Goal: Task Accomplishment & Management: Use online tool/utility

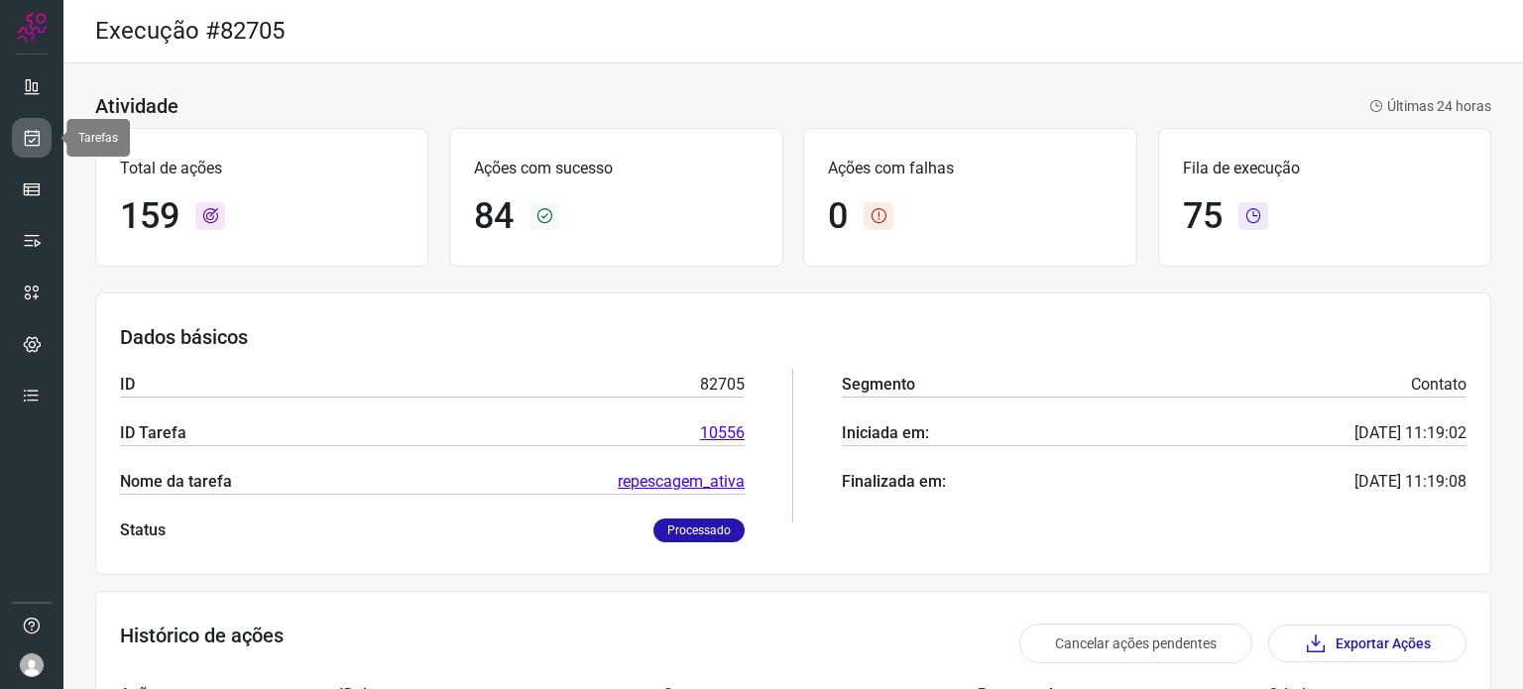
click at [43, 147] on link at bounding box center [32, 138] width 40 height 40
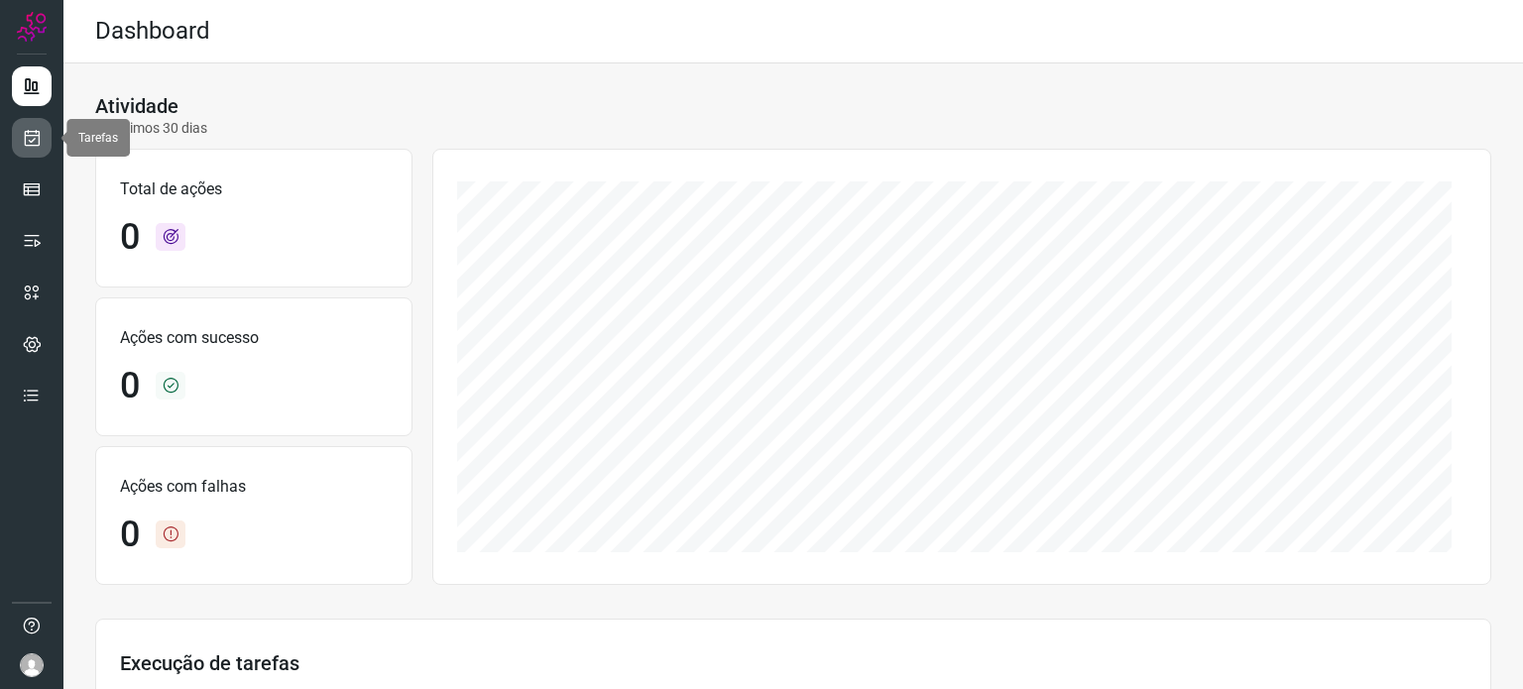
click at [17, 137] on link at bounding box center [32, 138] width 40 height 40
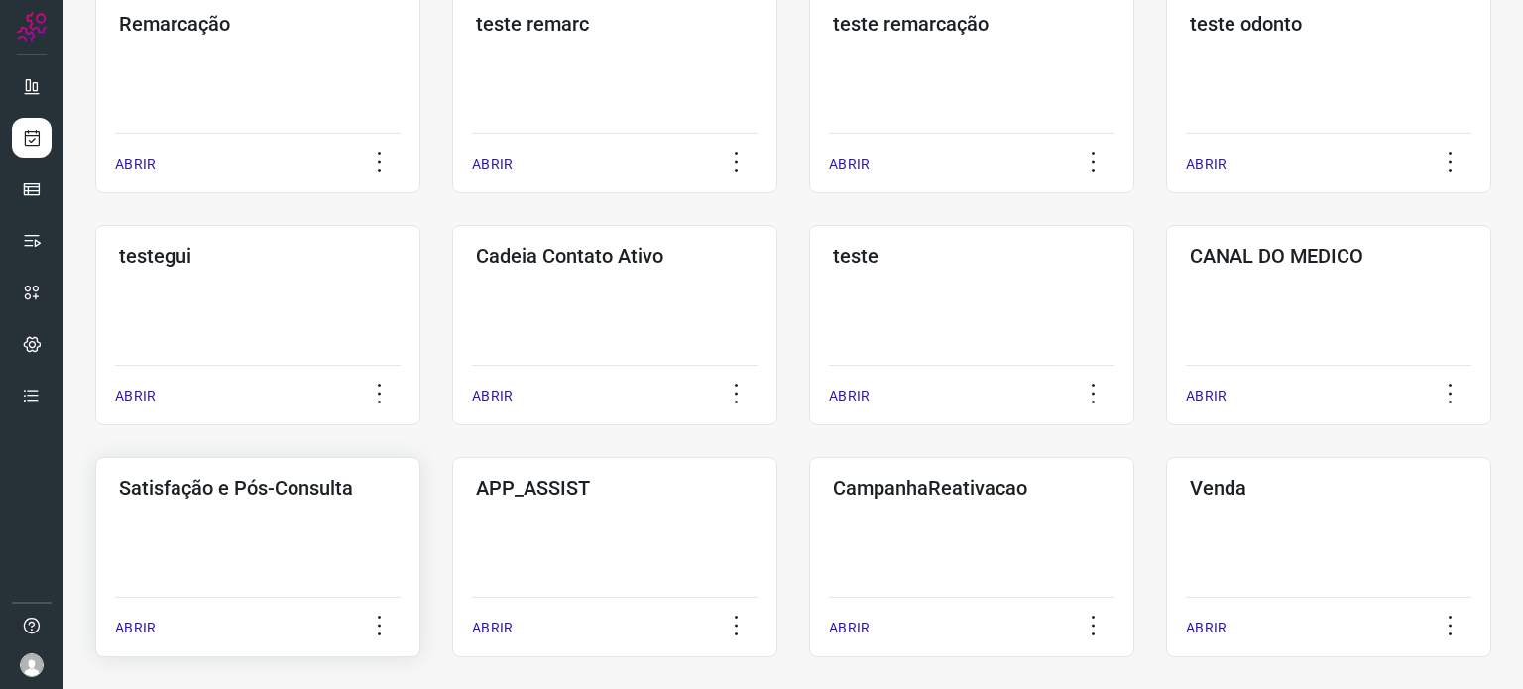
click at [452, 541] on div "Satisfação e Pós-Consulta ABRIR" at bounding box center [614, 557] width 325 height 200
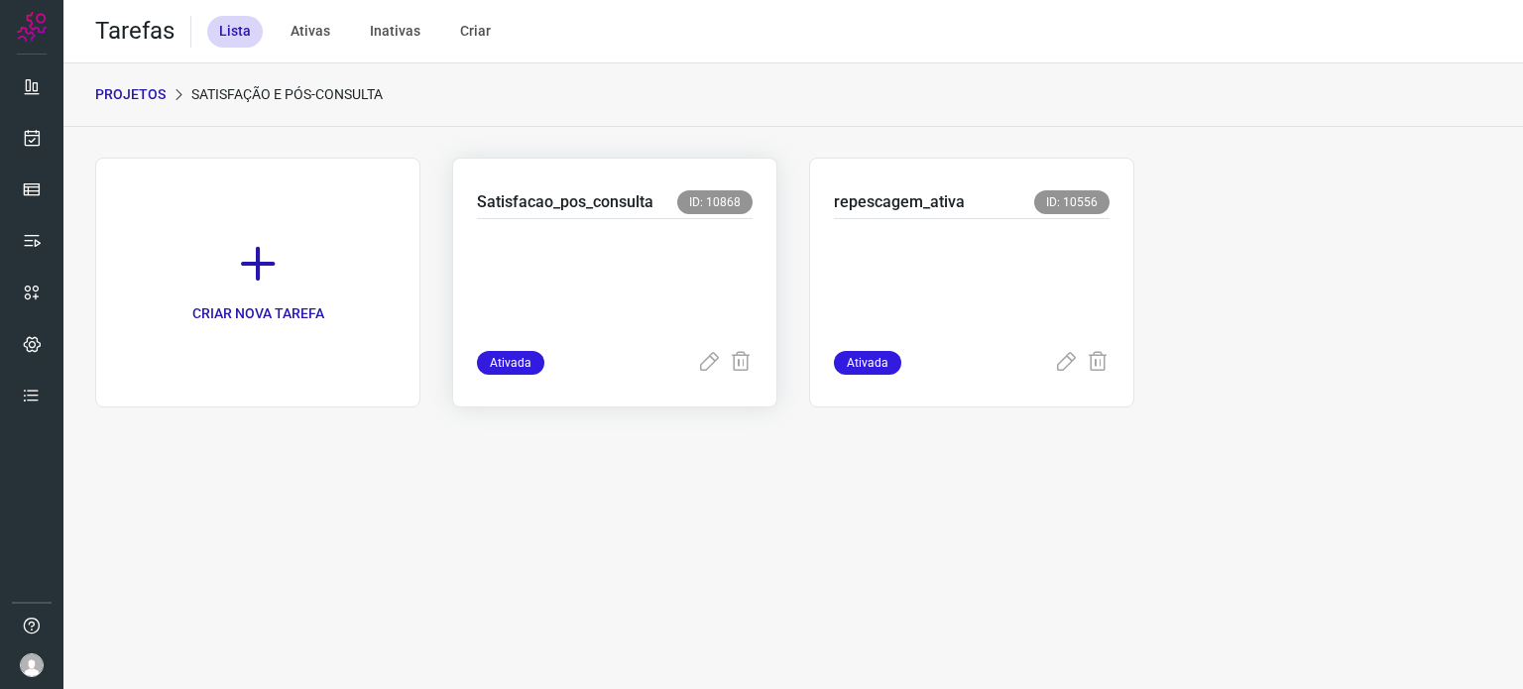
click at [607, 294] on p at bounding box center [615, 280] width 276 height 99
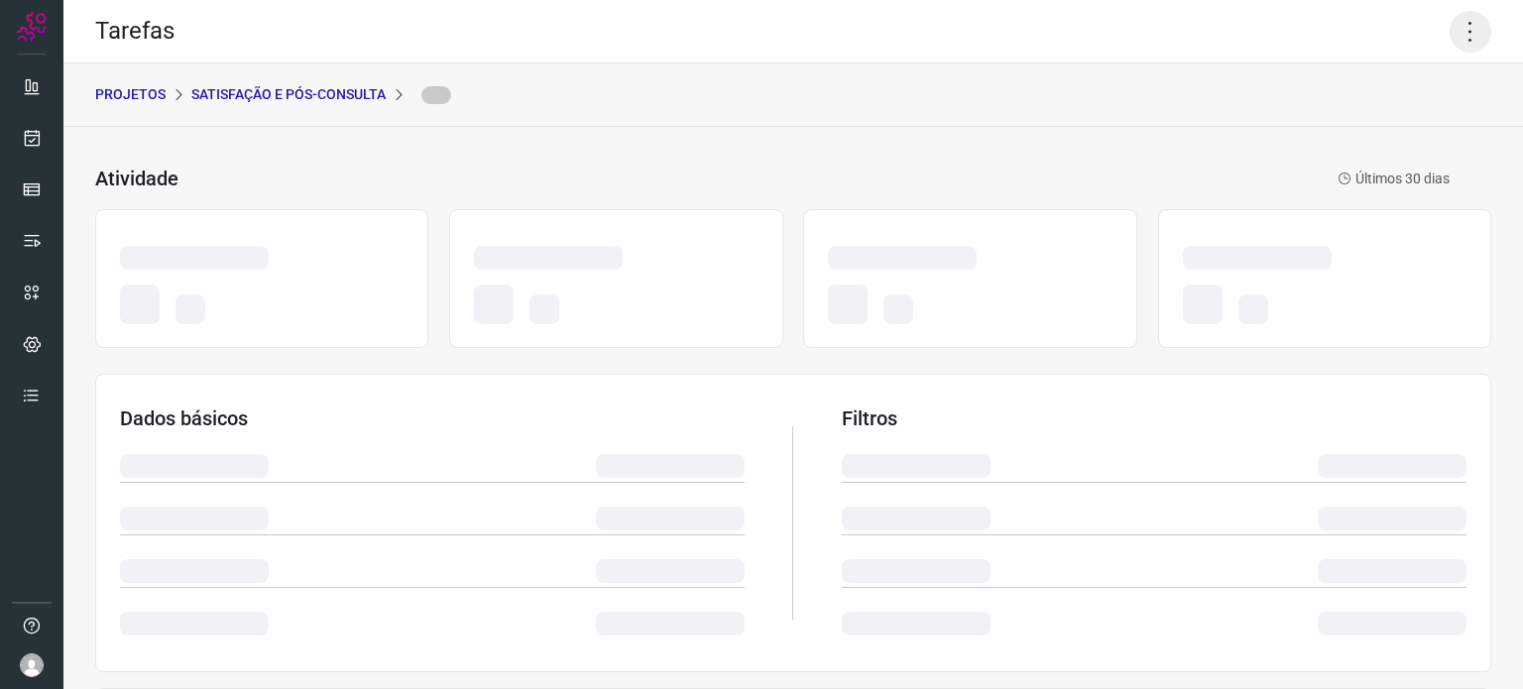
click at [1456, 17] on icon at bounding box center [1471, 32] width 42 height 42
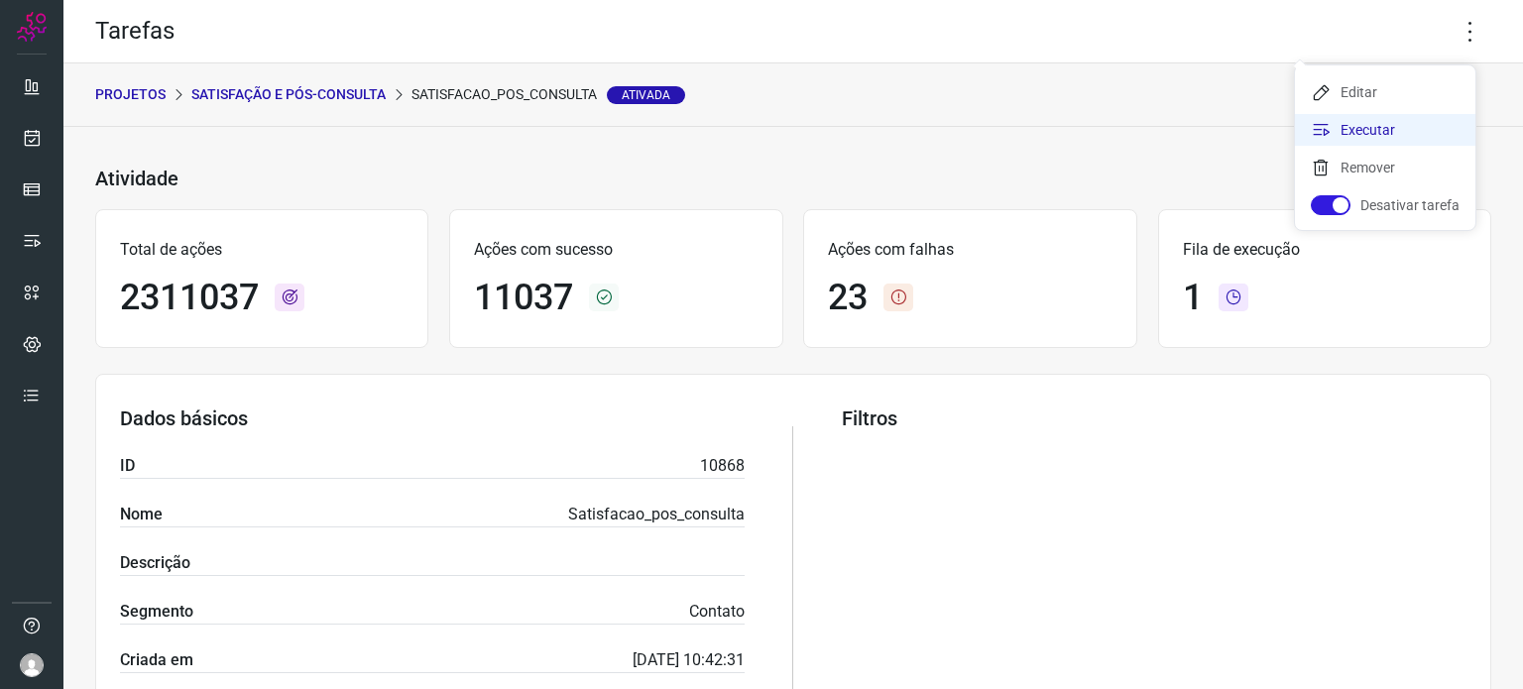
click at [1408, 135] on li "Executar" at bounding box center [1385, 130] width 180 height 32
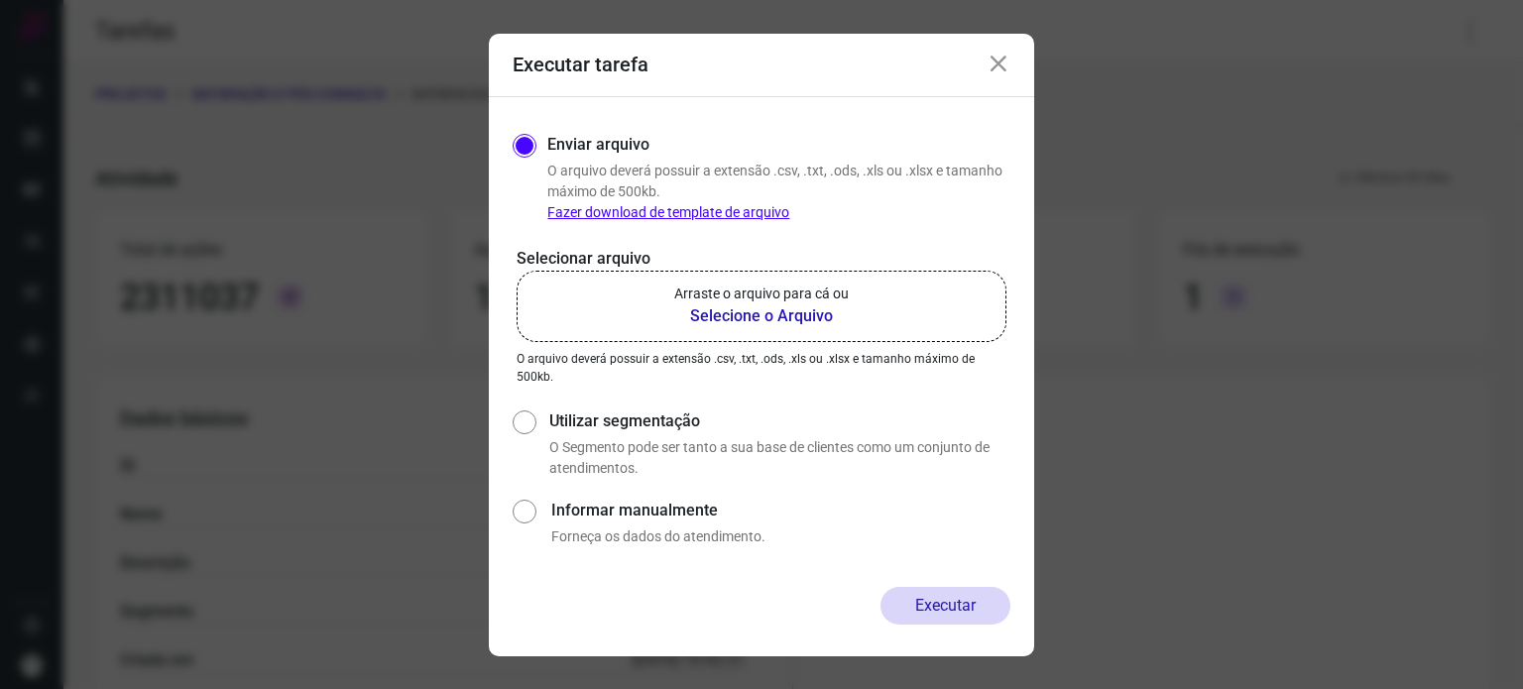
click at [894, 287] on label "Arraste o arquivo para cá ou Selecione o Arquivo" at bounding box center [762, 306] width 490 height 71
click at [0, 0] on input "Arraste o arquivo para cá ou Selecione o Arquivo" at bounding box center [0, 0] width 0 height 0
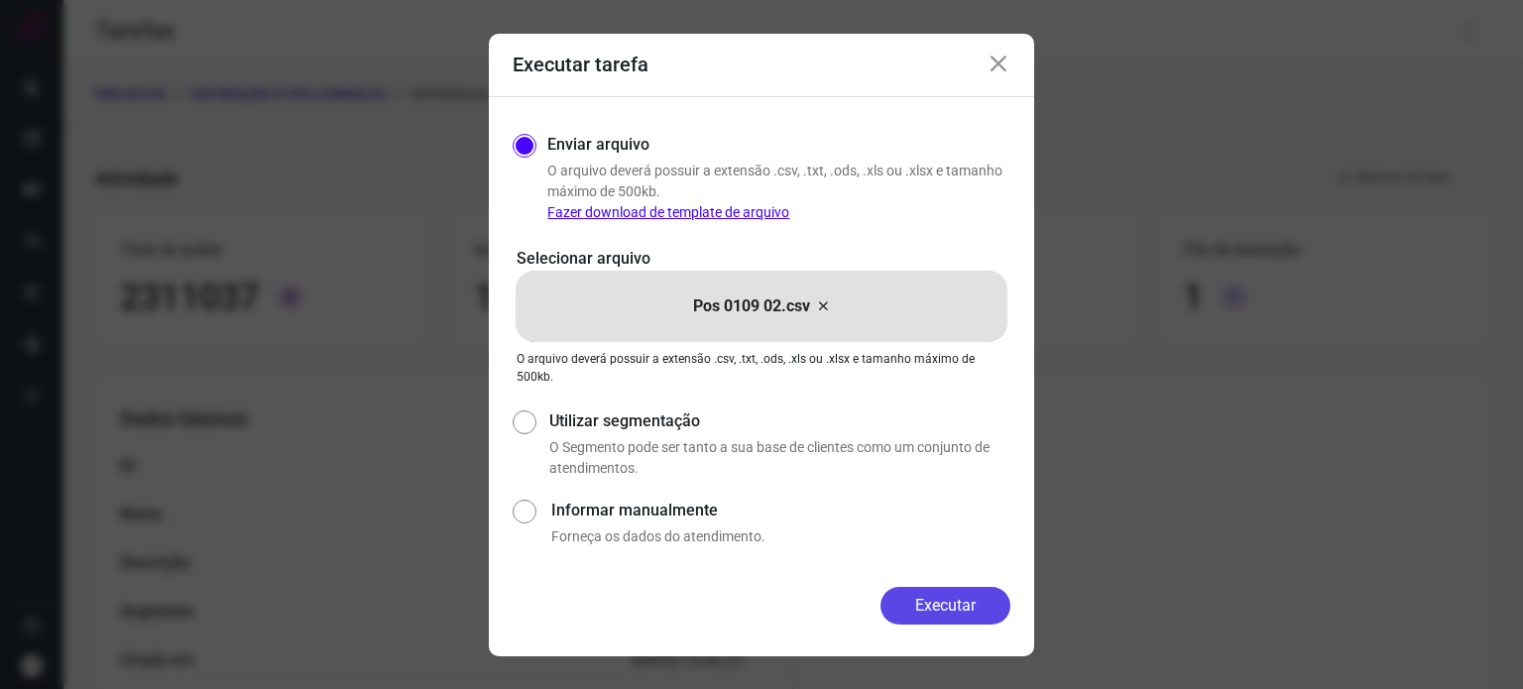
click at [954, 605] on button "Executar" at bounding box center [945, 606] width 130 height 38
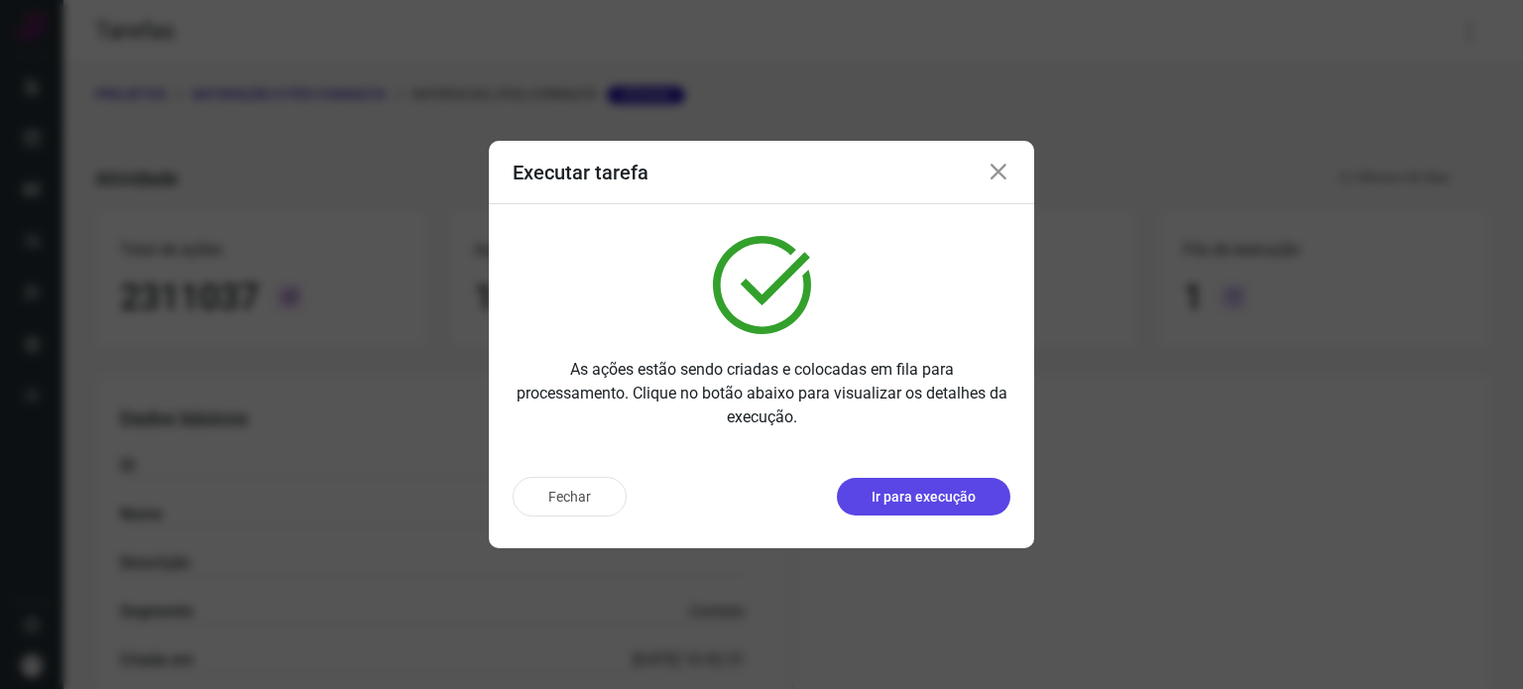
click at [895, 512] on button "Ir para execução" at bounding box center [924, 497] width 174 height 38
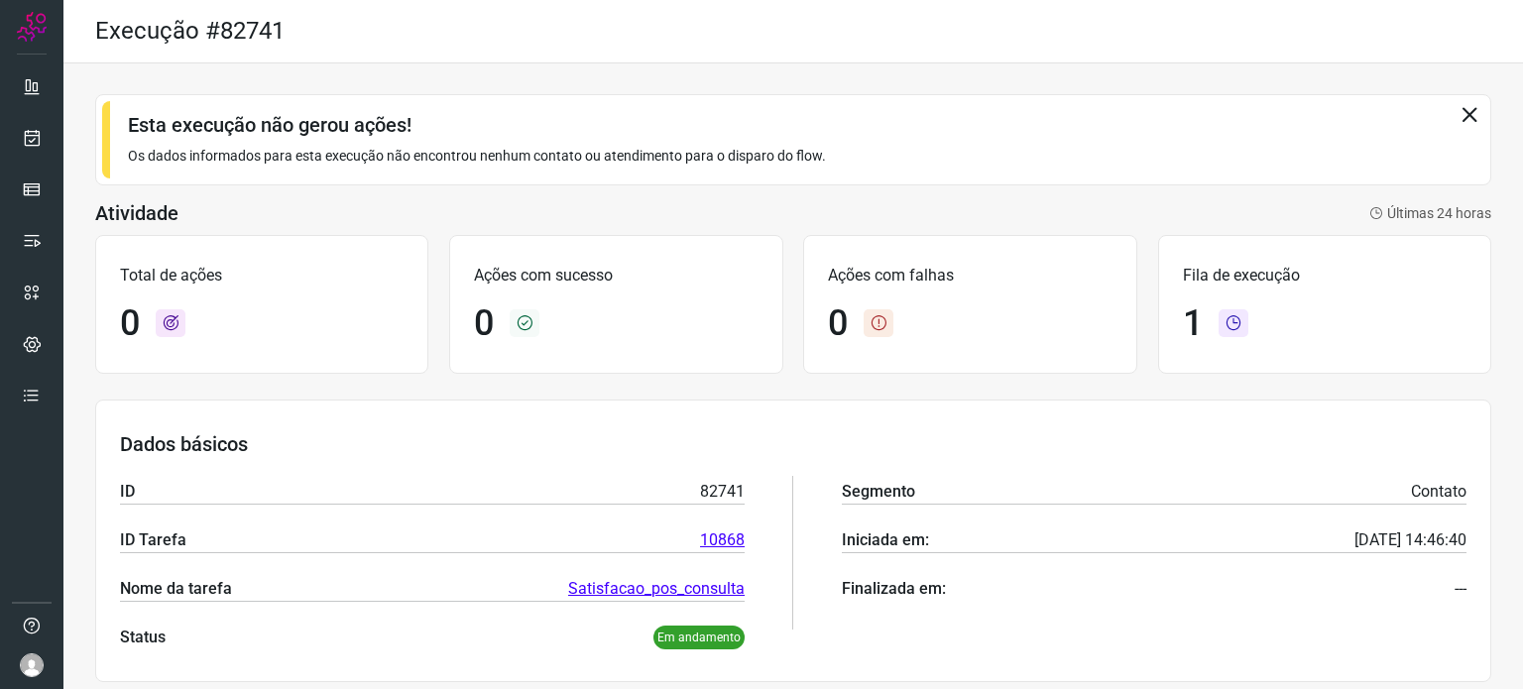
click at [1458, 107] on icon at bounding box center [1469, 114] width 22 height 22
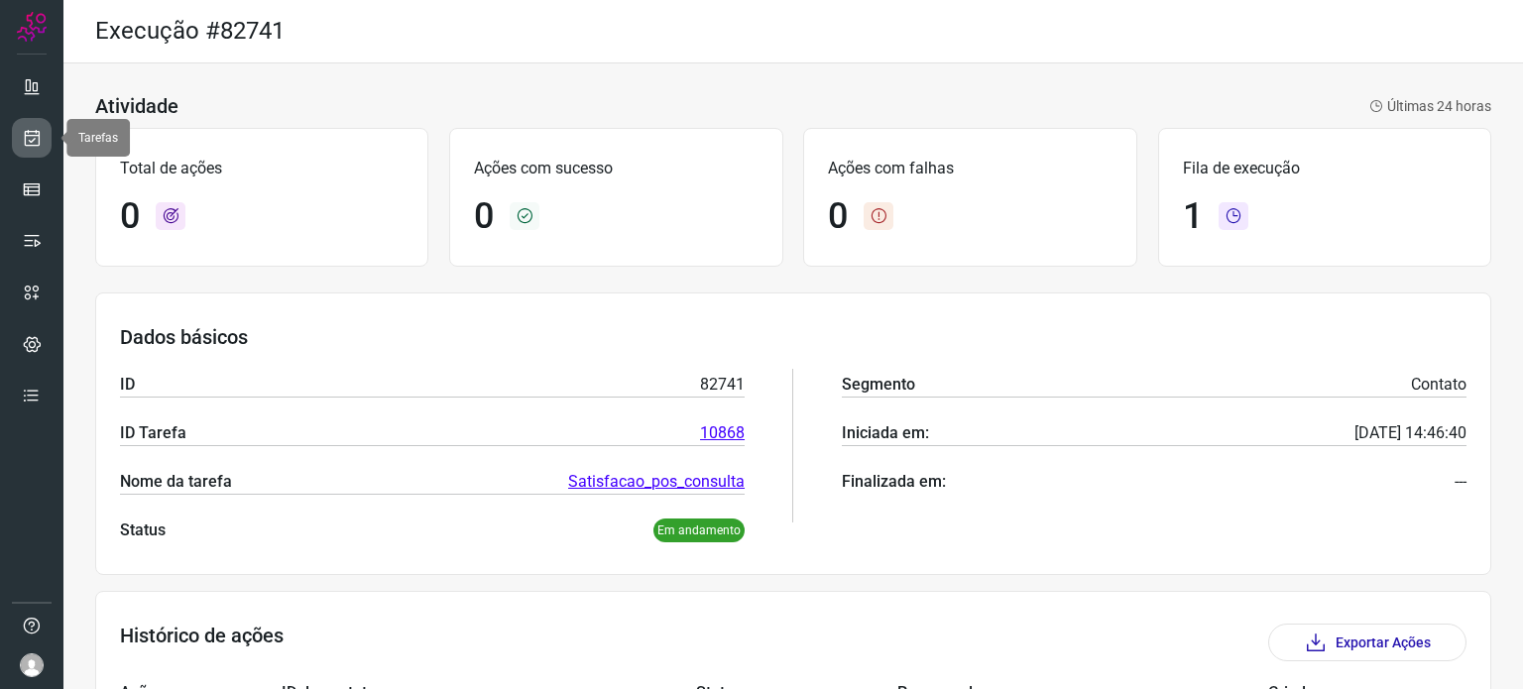
click at [48, 136] on link at bounding box center [32, 138] width 40 height 40
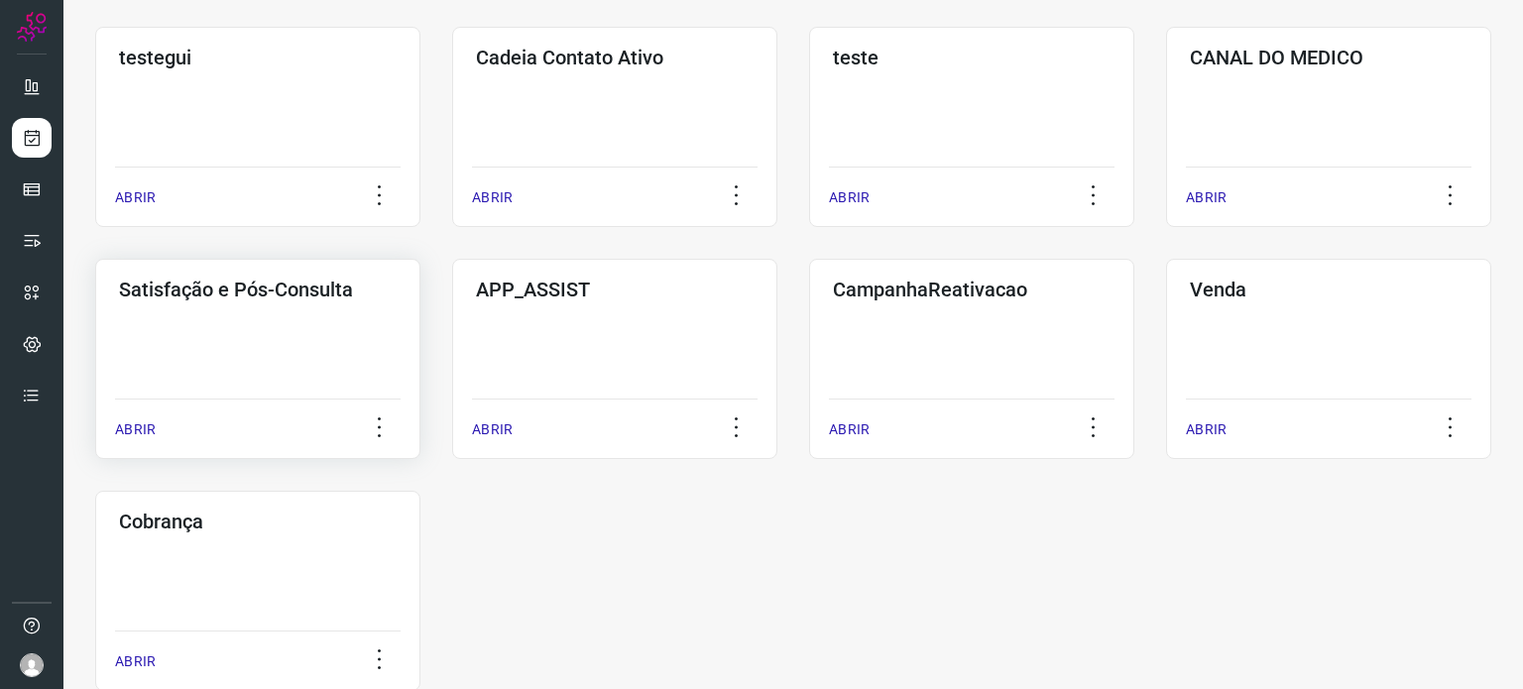
click at [452, 347] on div "Satisfação e Pós-Consulta ABRIR" at bounding box center [614, 359] width 325 height 200
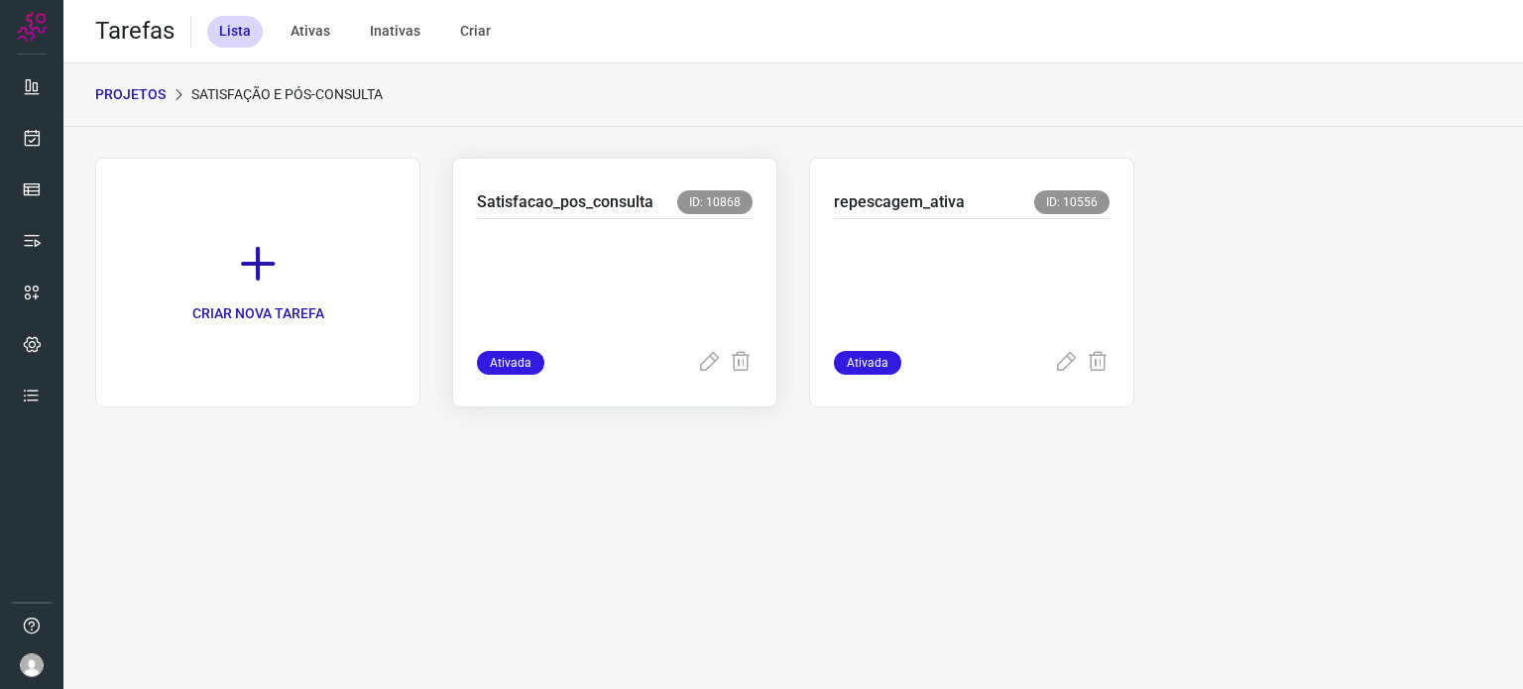
click at [567, 241] on p at bounding box center [615, 280] width 276 height 99
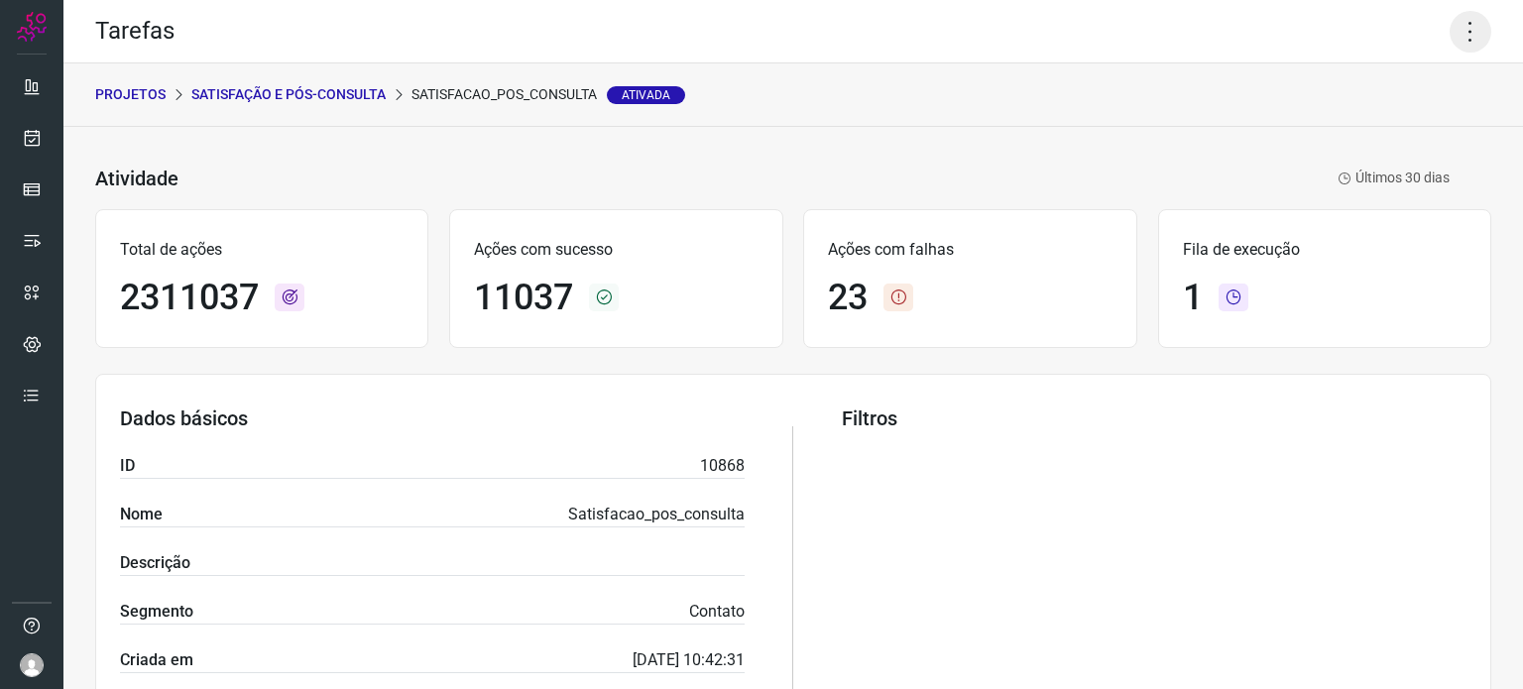
click at [1460, 29] on icon at bounding box center [1471, 32] width 42 height 42
click at [1320, 135] on icon at bounding box center [1321, 130] width 20 height 20
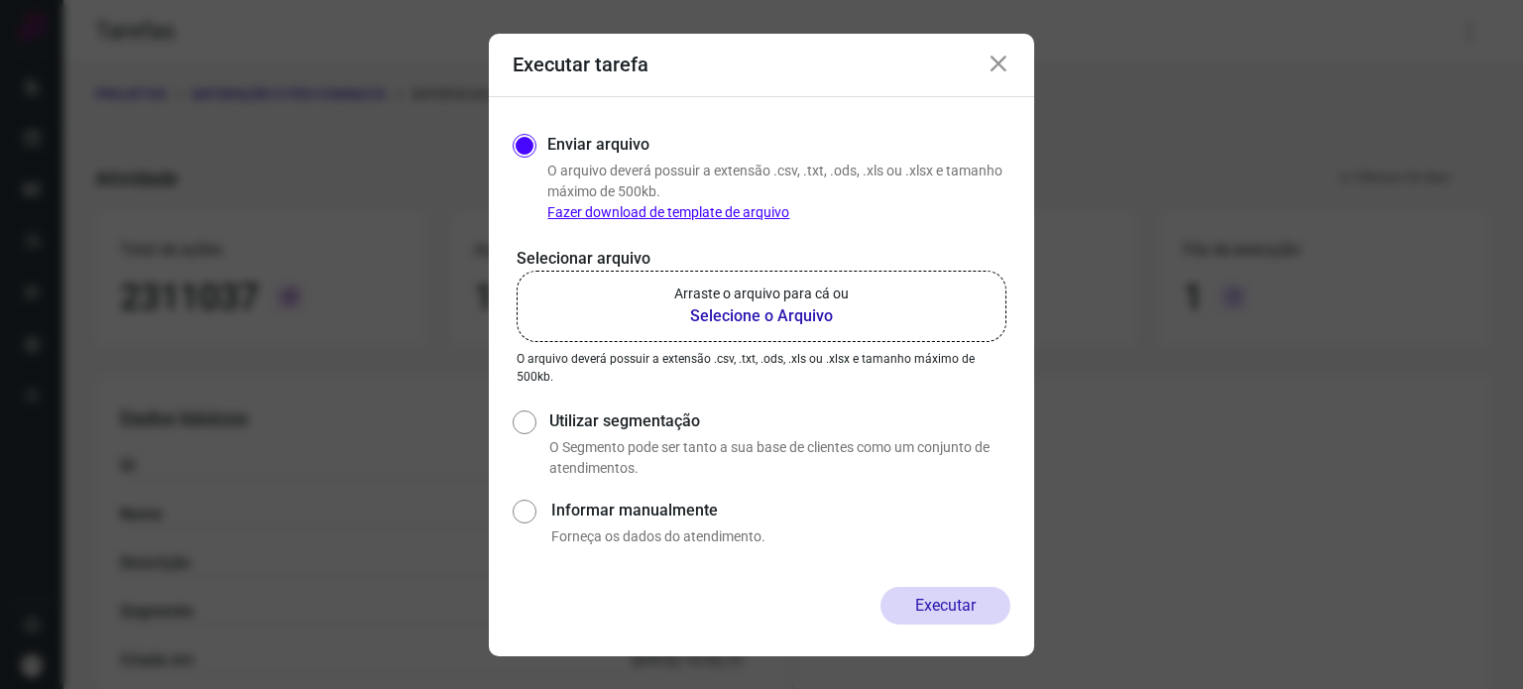
click at [710, 296] on p "Arraste o arquivo para cá ou" at bounding box center [761, 294] width 174 height 21
click at [0, 0] on input "Arraste o arquivo para cá ou Selecione o Arquivo" at bounding box center [0, 0] width 0 height 0
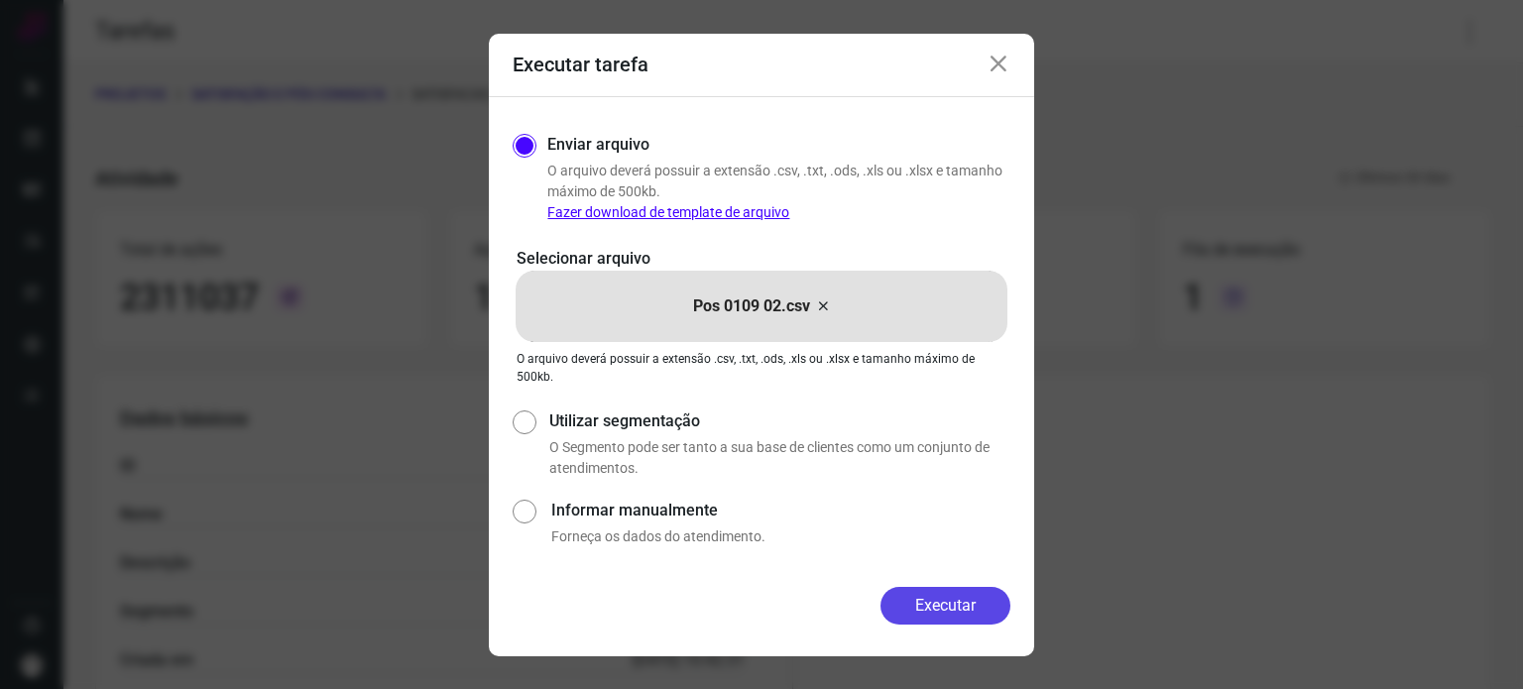
click at [943, 597] on button "Executar" at bounding box center [945, 606] width 130 height 38
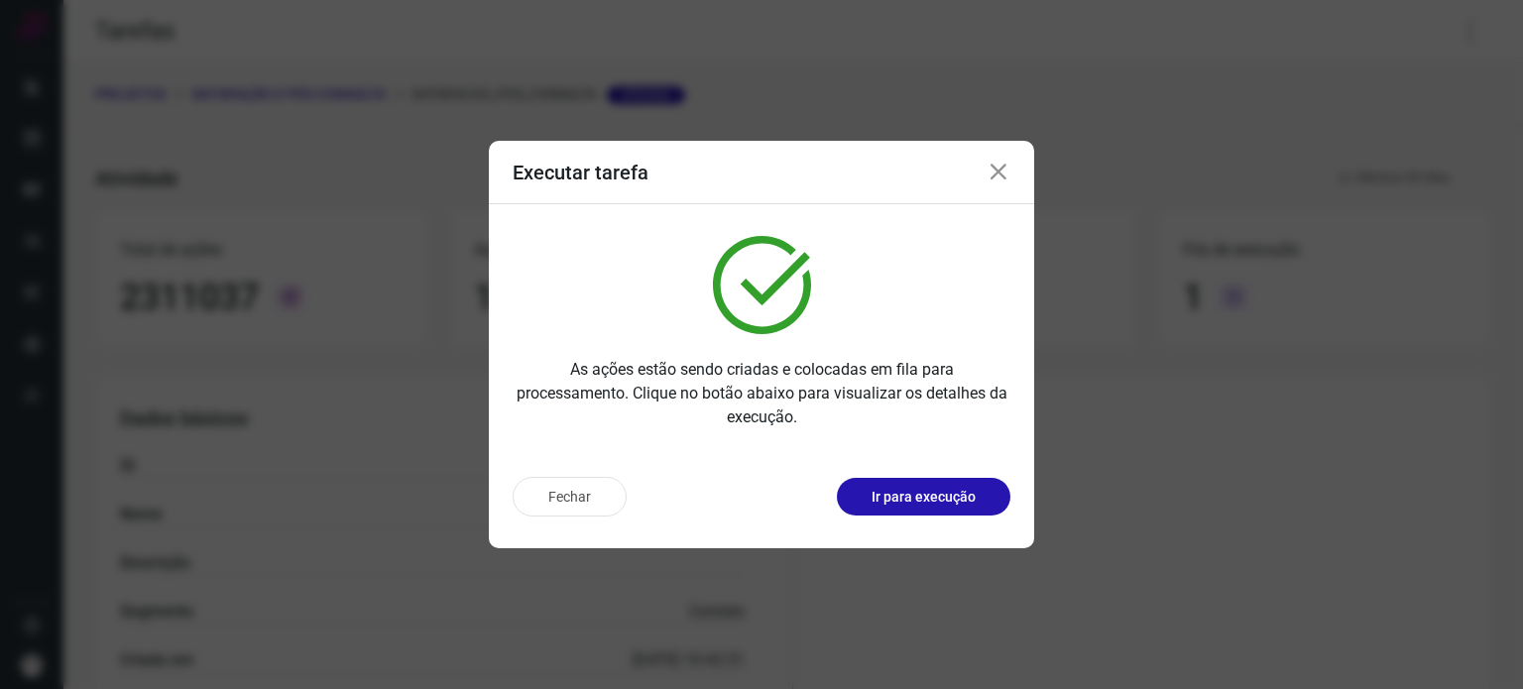
click at [958, 503] on p "Ir para execução" at bounding box center [923, 497] width 104 height 21
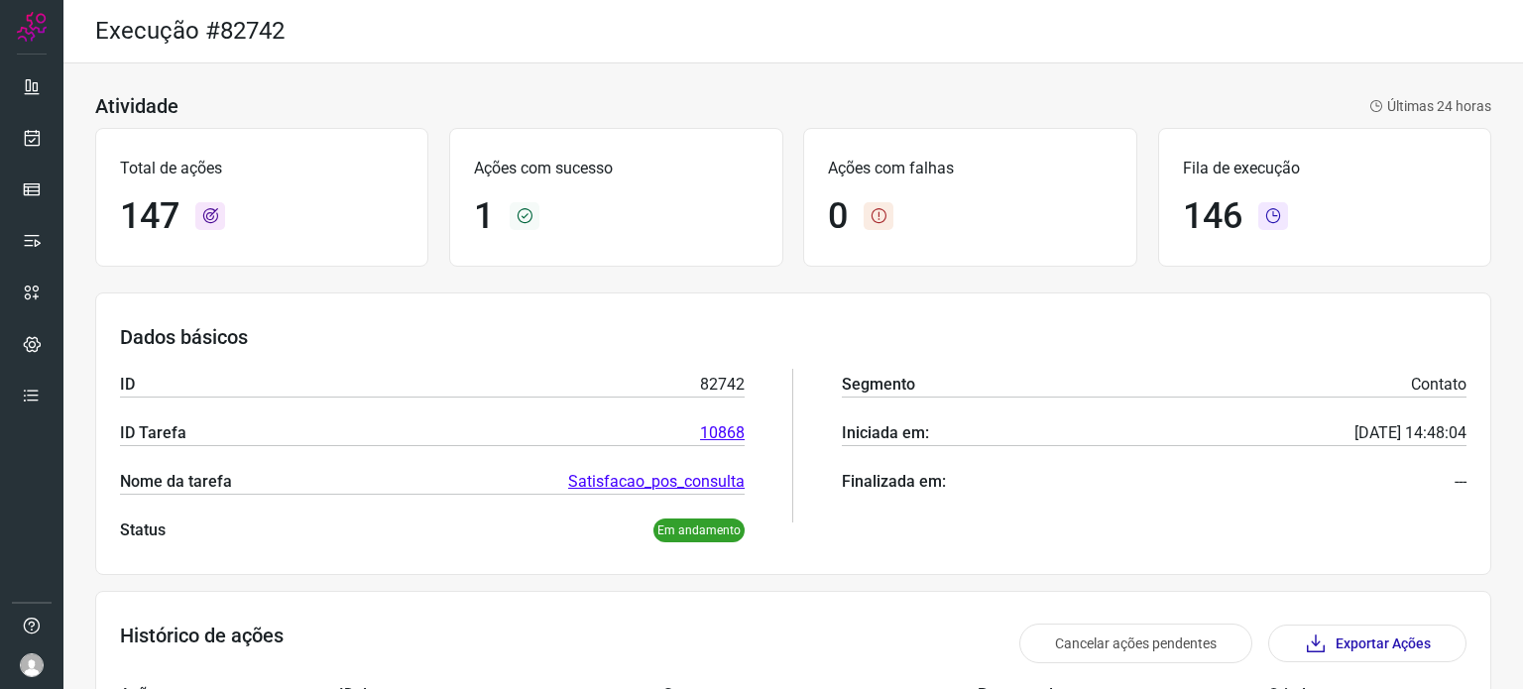
click at [798, 295] on div "Dados básicos ID 82742 ID Tarefa 10868 Nome da tarefa Satisfacao_pos_consulta S…" at bounding box center [793, 433] width 1396 height 283
click at [711, 280] on div "Atividade Últimas 24 horas Total de ações 250 Ações com sucesso 59 Ações com fa…" at bounding box center [792, 683] width 1459 height 1240
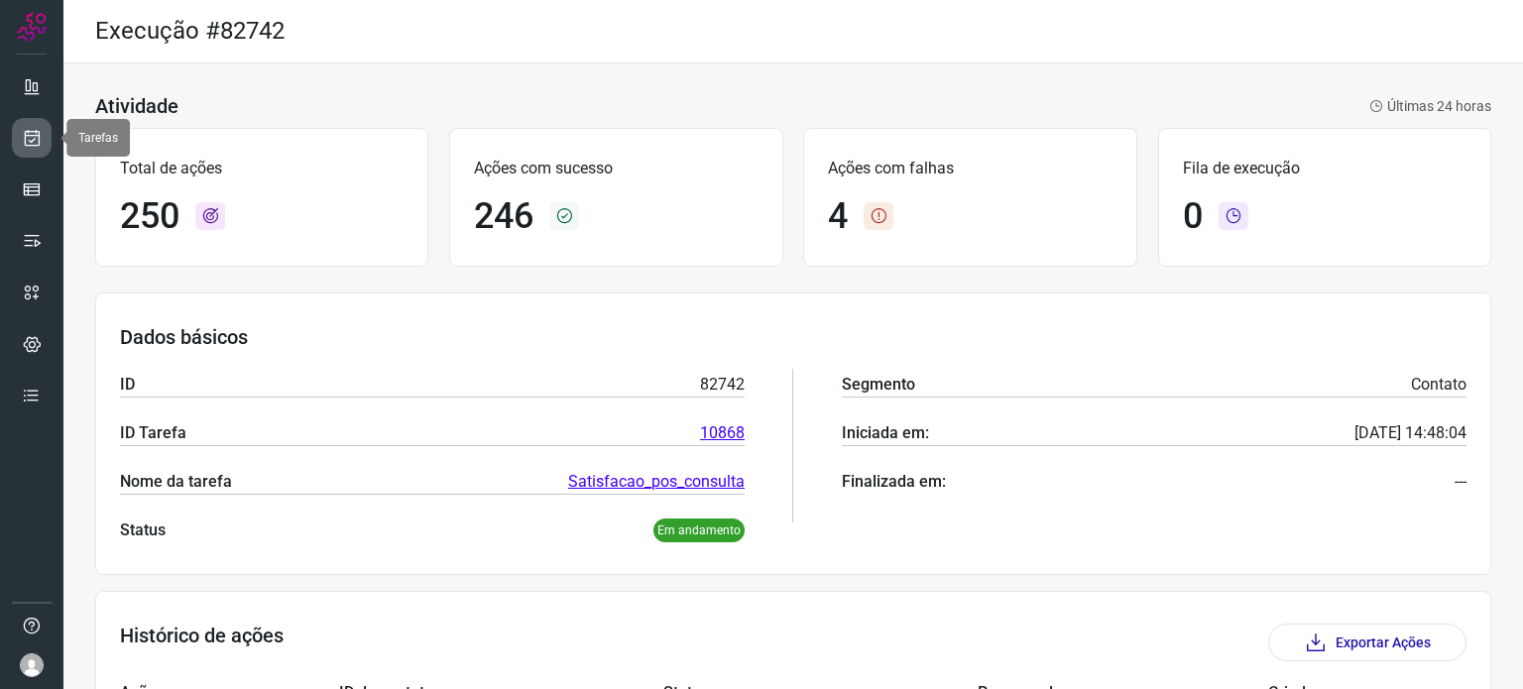
click at [28, 133] on icon at bounding box center [32, 138] width 21 height 20
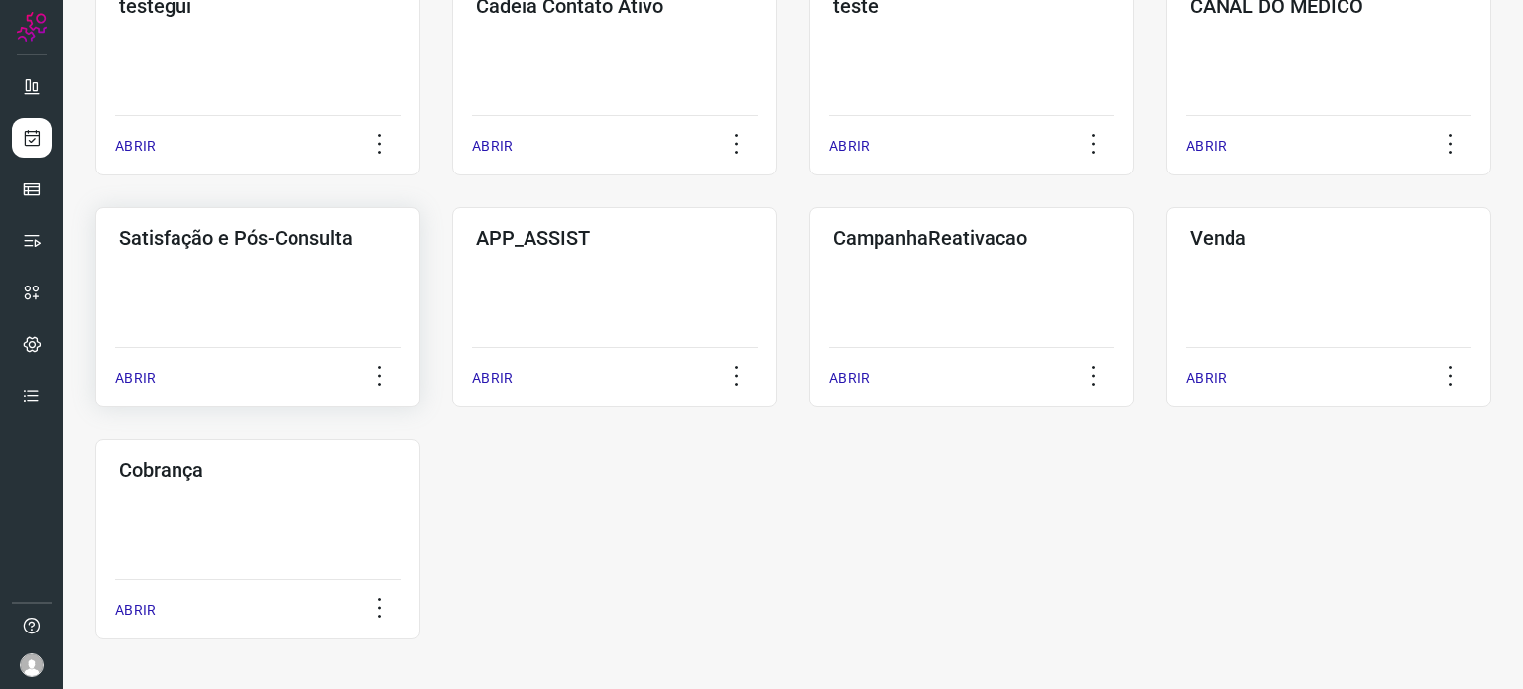
click at [452, 290] on div "Satisfação e Pós-Consulta ABRIR" at bounding box center [614, 307] width 325 height 200
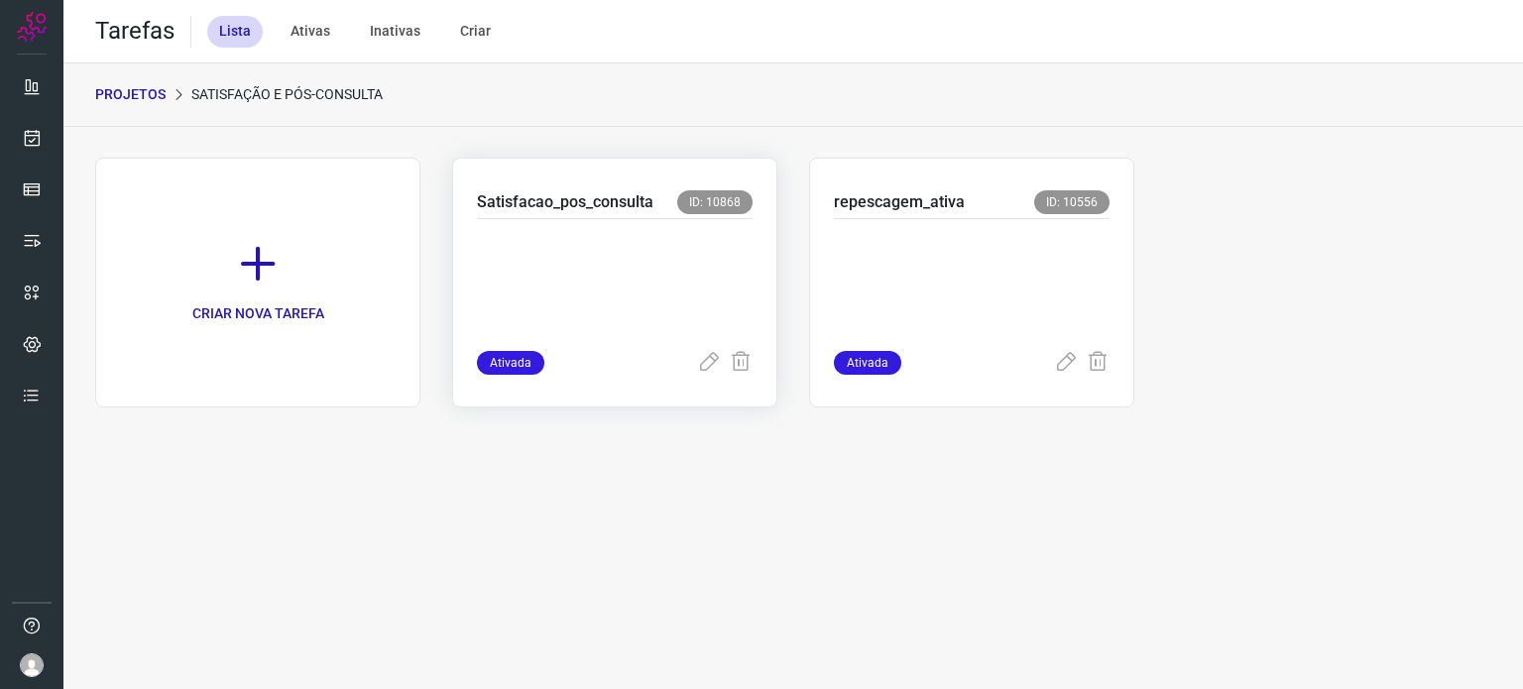
click at [640, 254] on p at bounding box center [615, 280] width 276 height 99
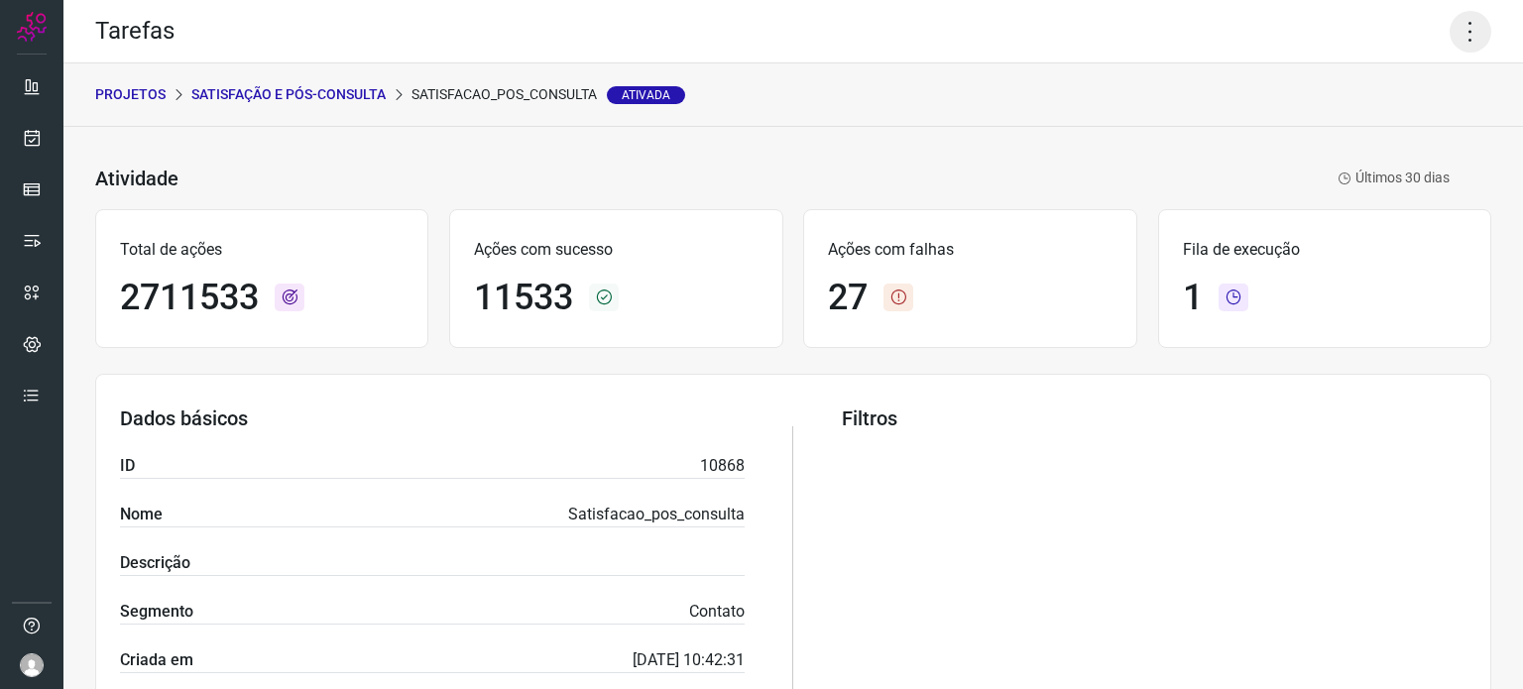
click at [1459, 31] on icon at bounding box center [1471, 32] width 42 height 42
click at [1391, 125] on li "Executar" at bounding box center [1385, 130] width 180 height 32
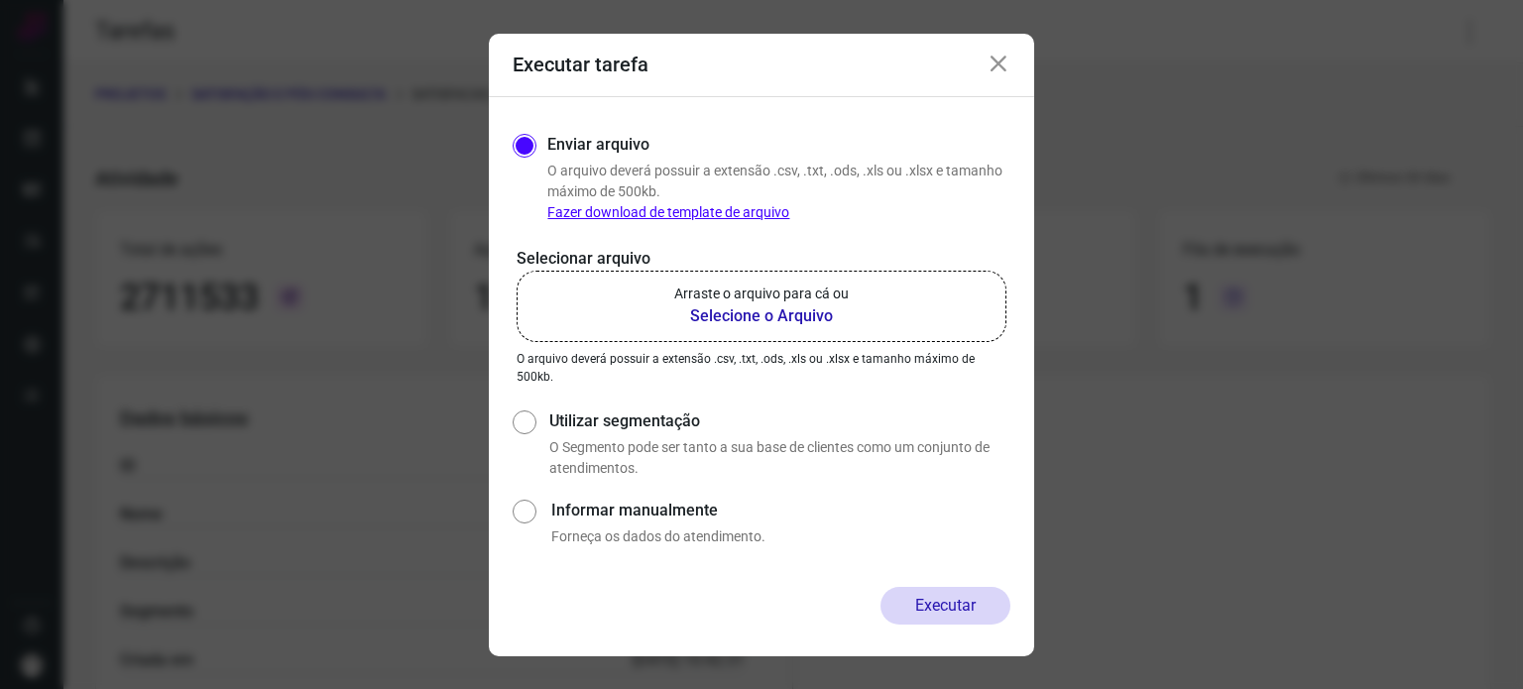
click at [846, 301] on p "Arraste o arquivo para cá ou" at bounding box center [761, 294] width 174 height 21
click at [0, 0] on input "Arraste o arquivo para cá ou Selecione o Arquivo" at bounding box center [0, 0] width 0 height 0
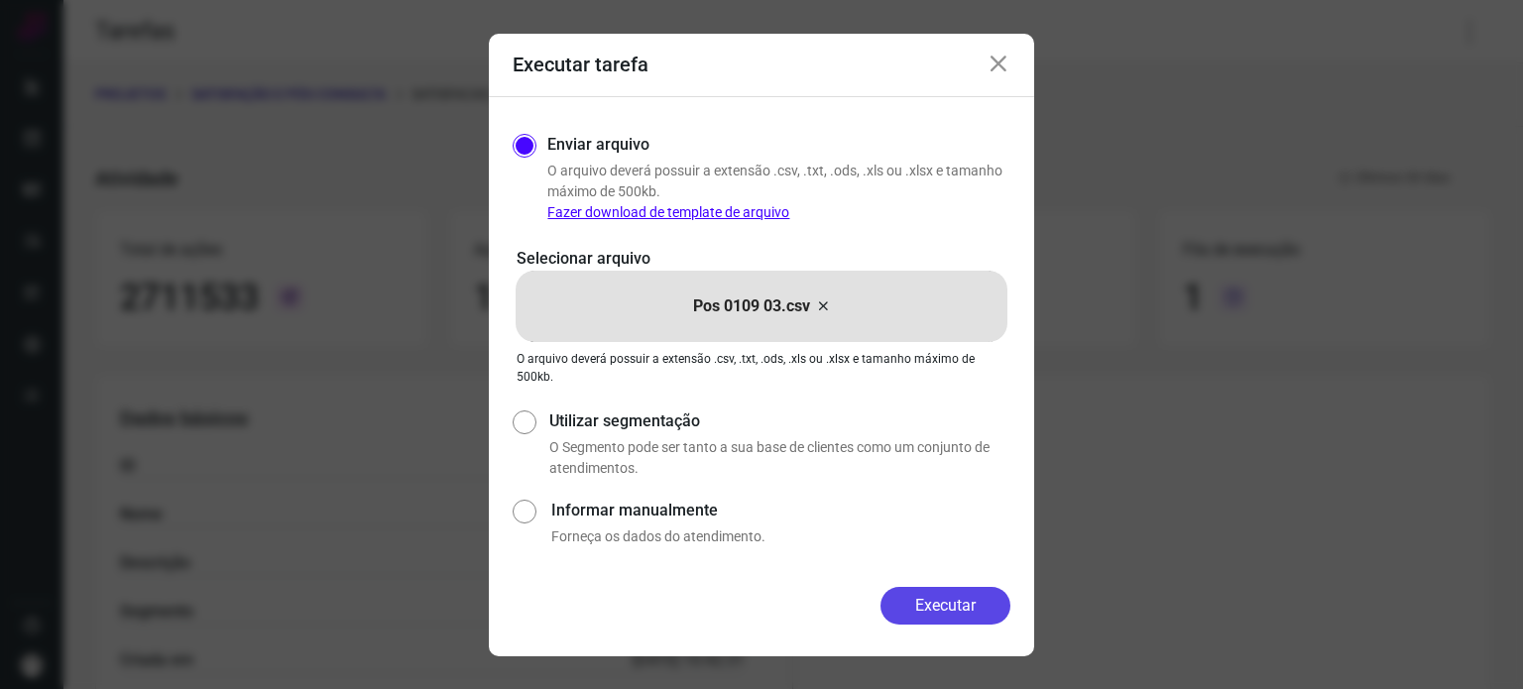
click at [956, 600] on button "Executar" at bounding box center [945, 606] width 130 height 38
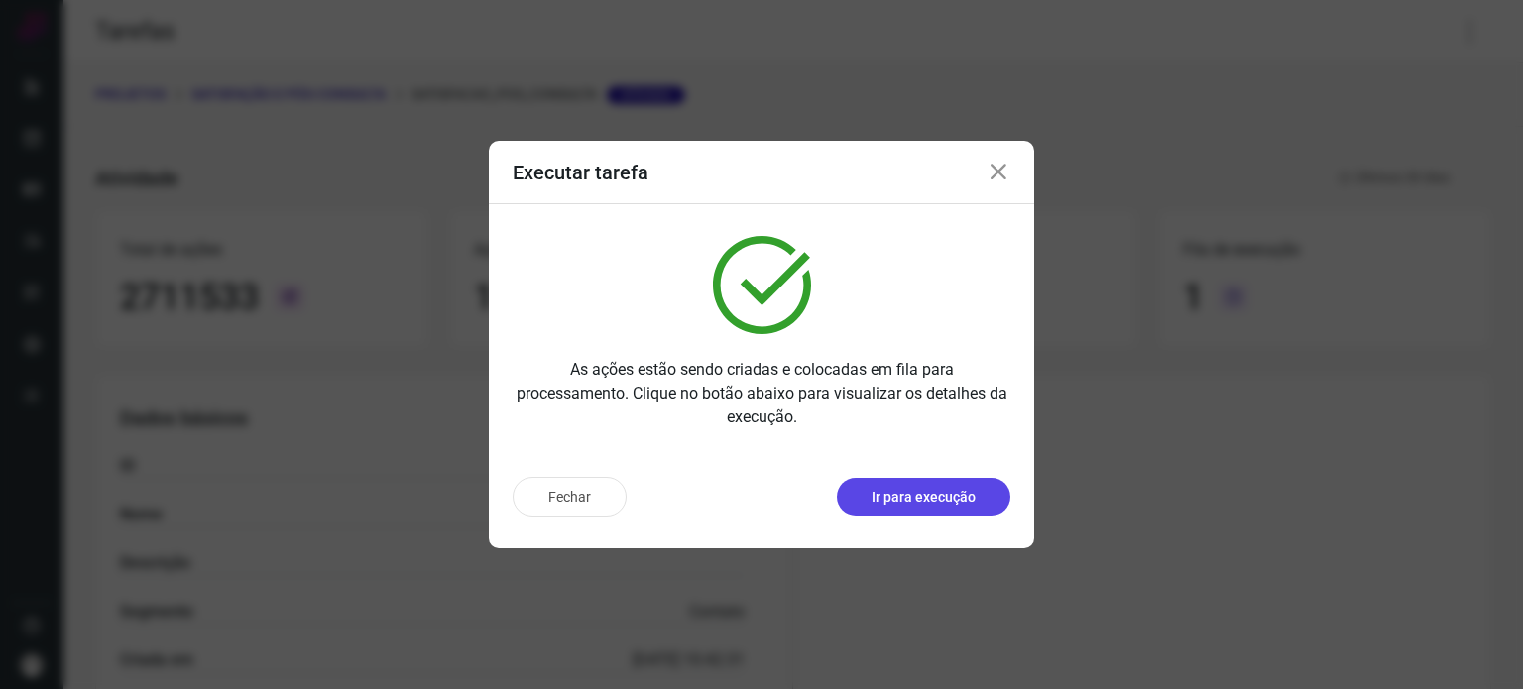
click at [924, 501] on p "Ir para execução" at bounding box center [923, 497] width 104 height 21
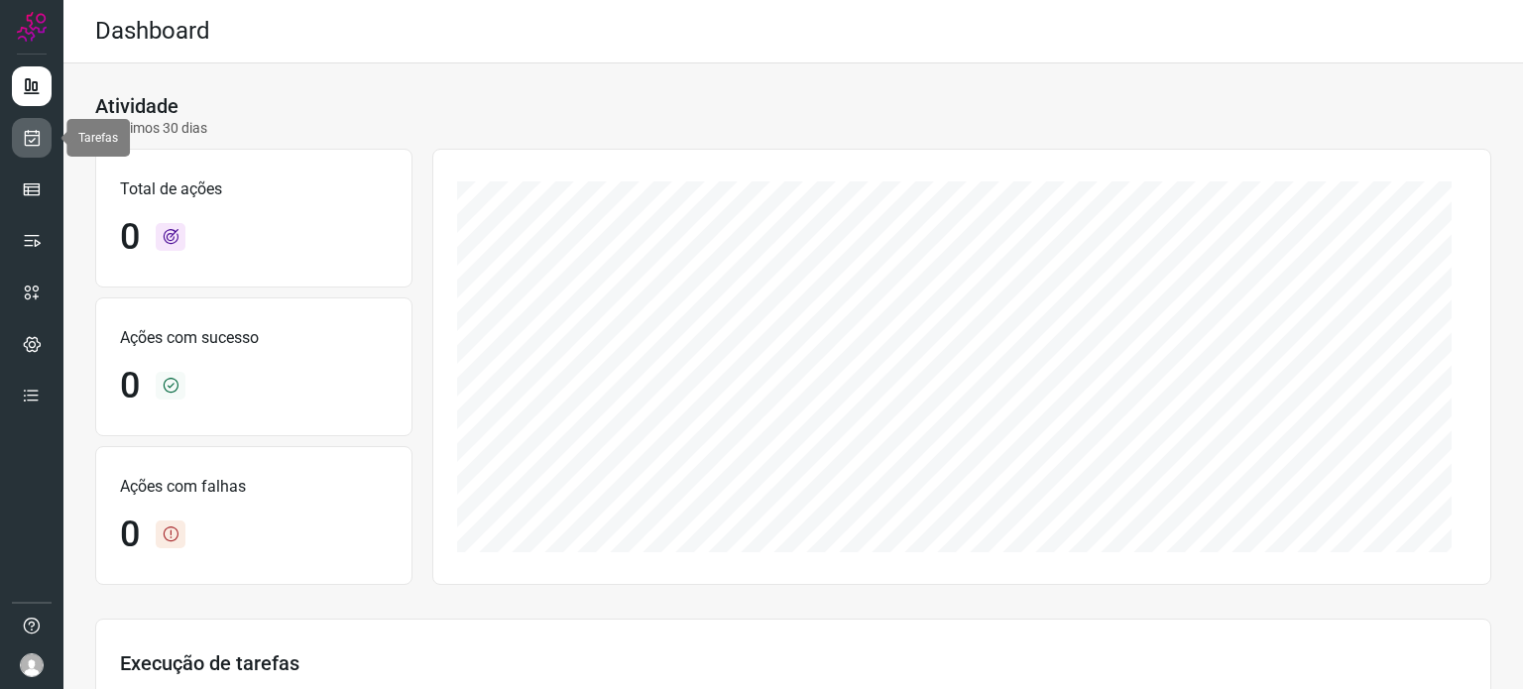
click at [28, 146] on icon at bounding box center [32, 138] width 21 height 20
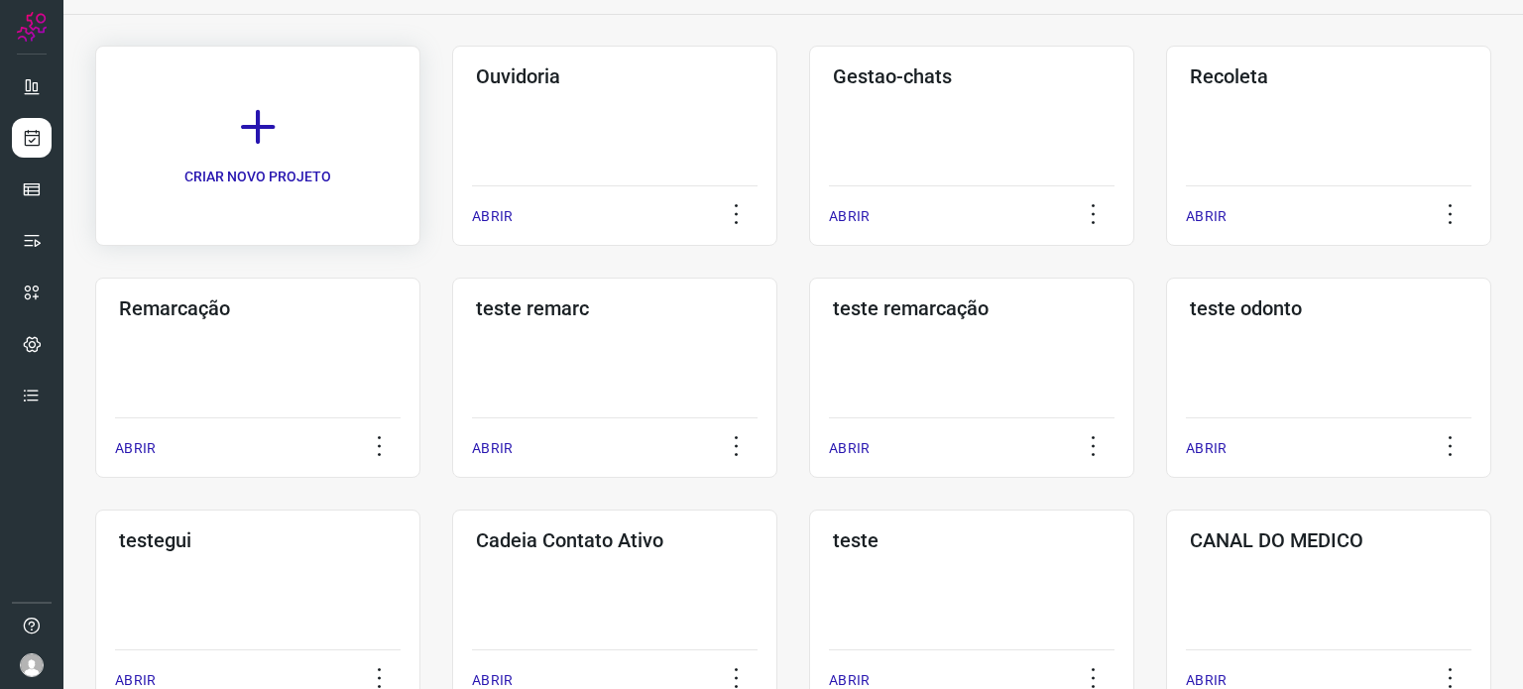
scroll to position [297, 0]
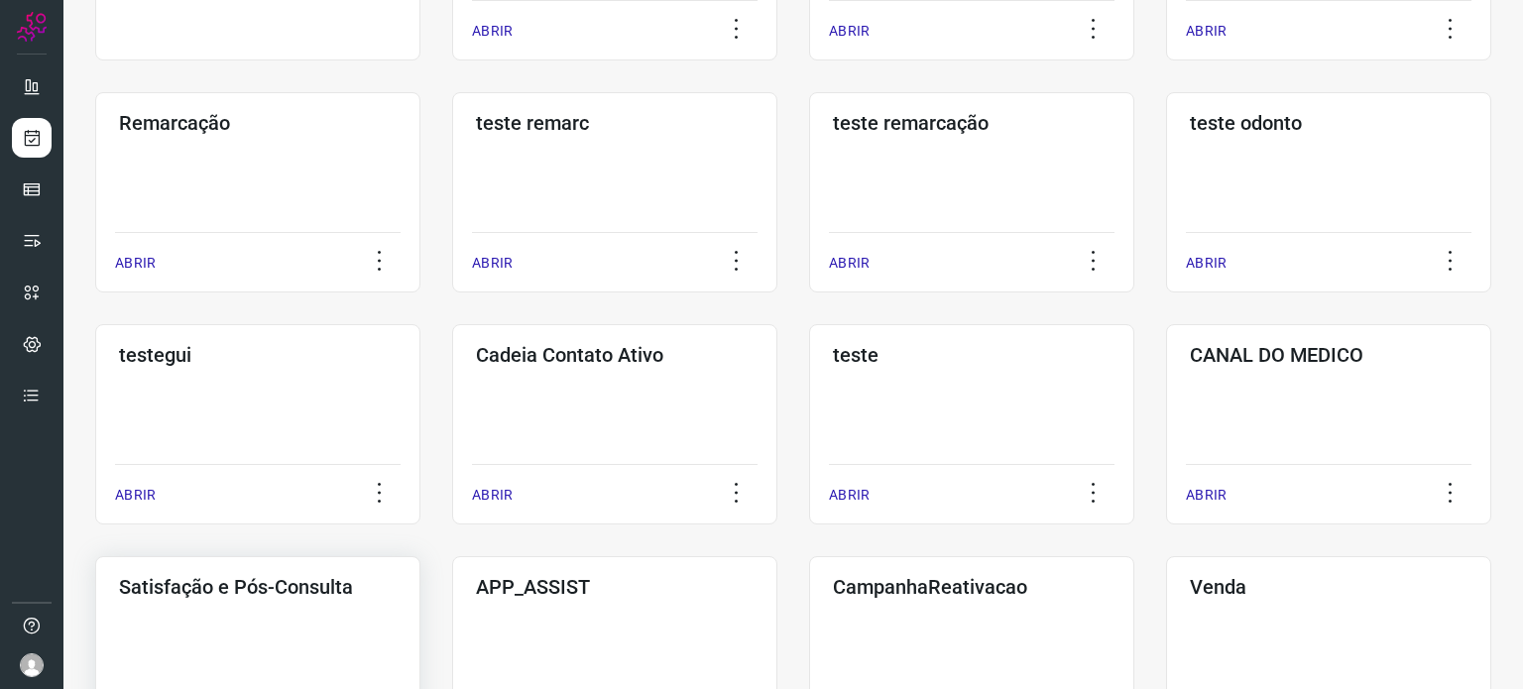
click at [452, 604] on div "Satisfação e Pós-Consulta ABRIR" at bounding box center [614, 656] width 325 height 200
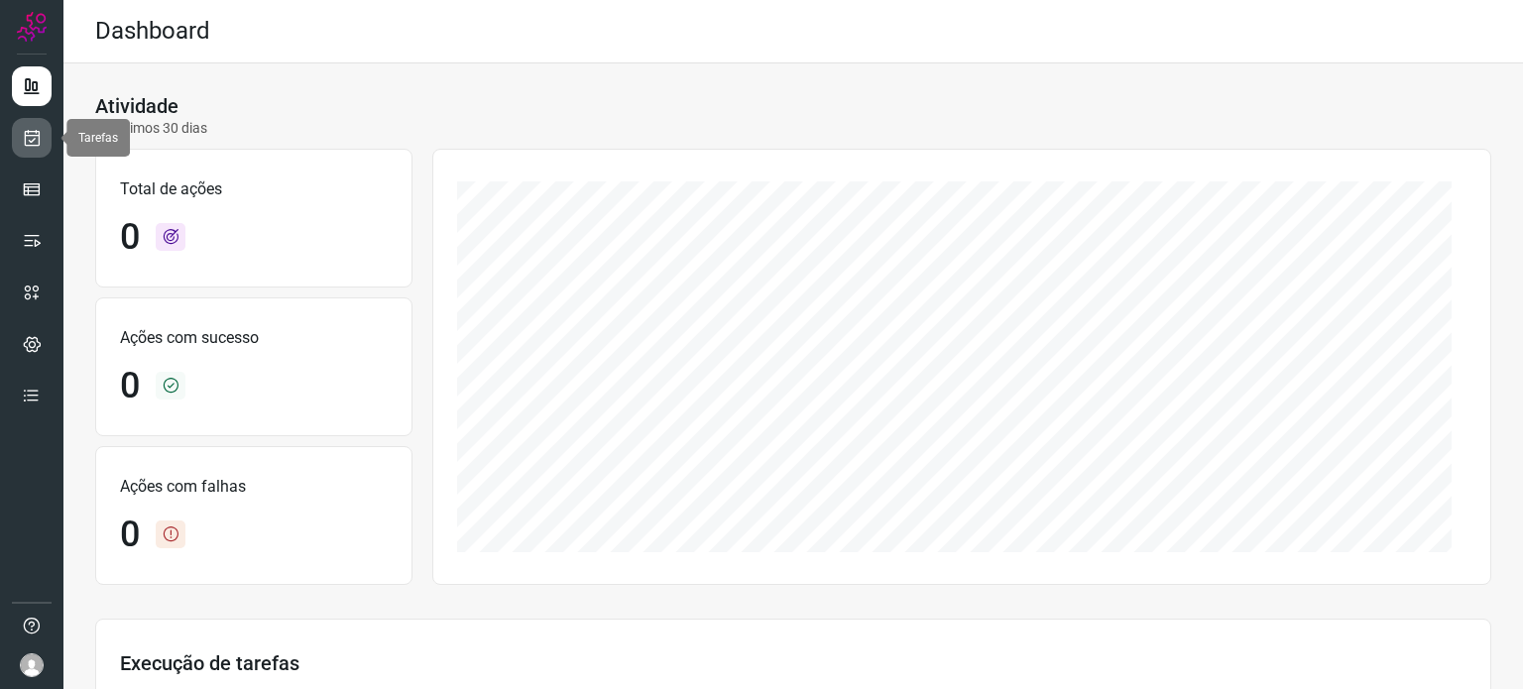
click at [36, 146] on icon at bounding box center [32, 138] width 21 height 20
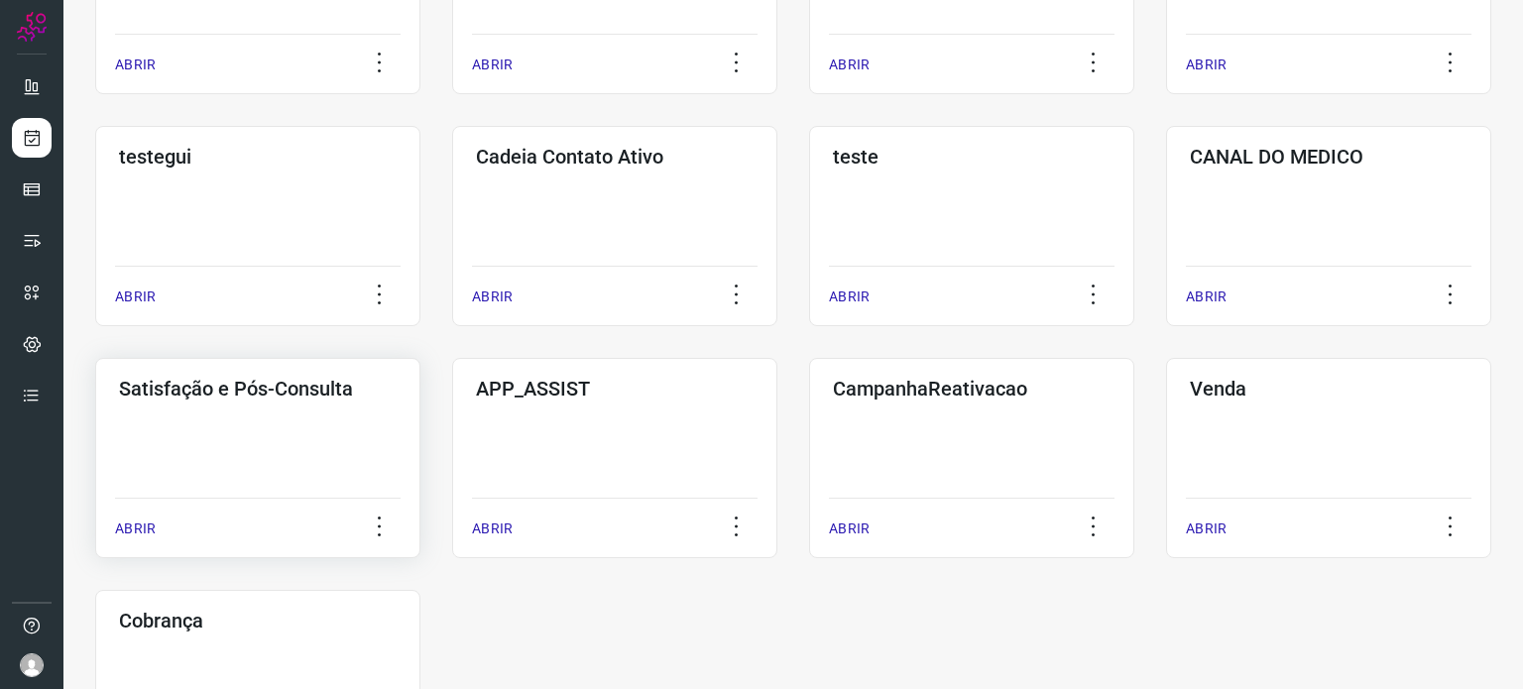
click at [452, 405] on div "Satisfação e Pós-Consulta ABRIR" at bounding box center [614, 458] width 325 height 200
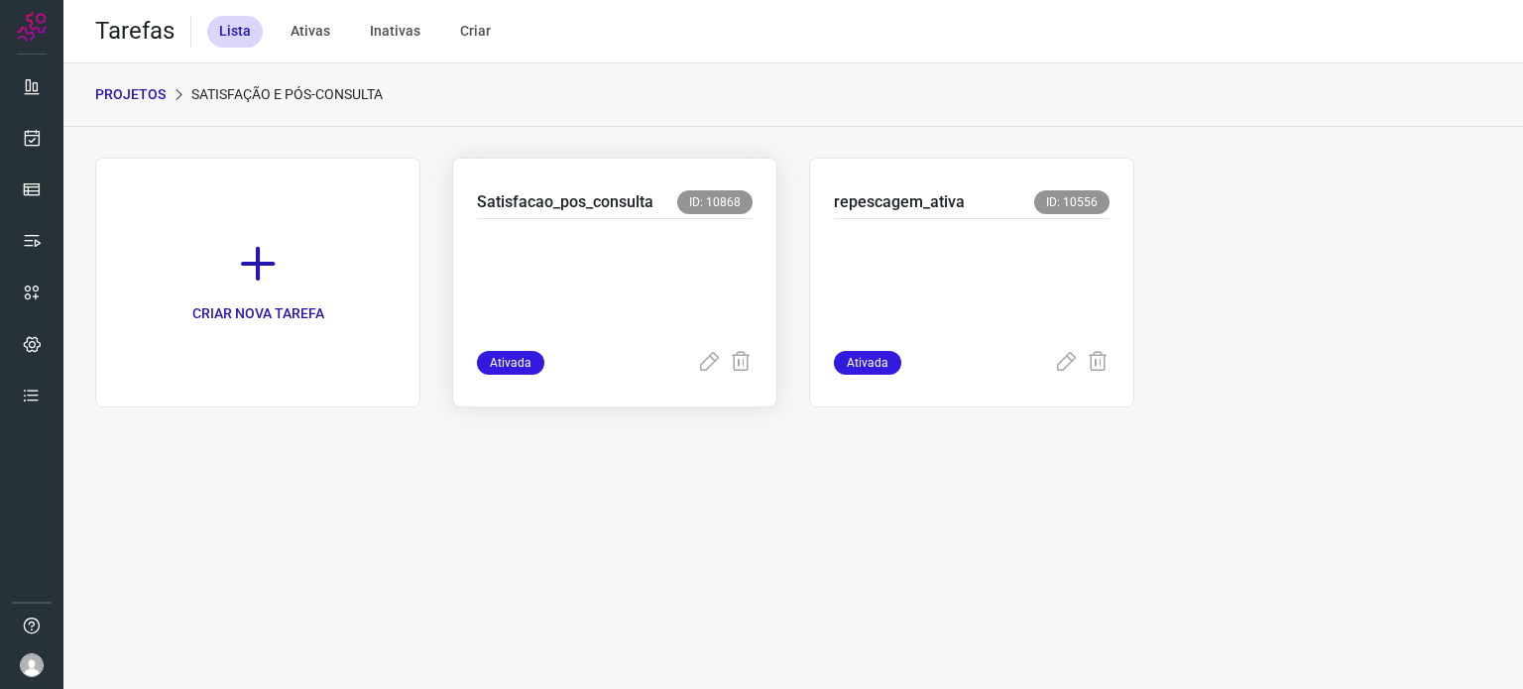
click at [630, 281] on p at bounding box center [615, 280] width 276 height 99
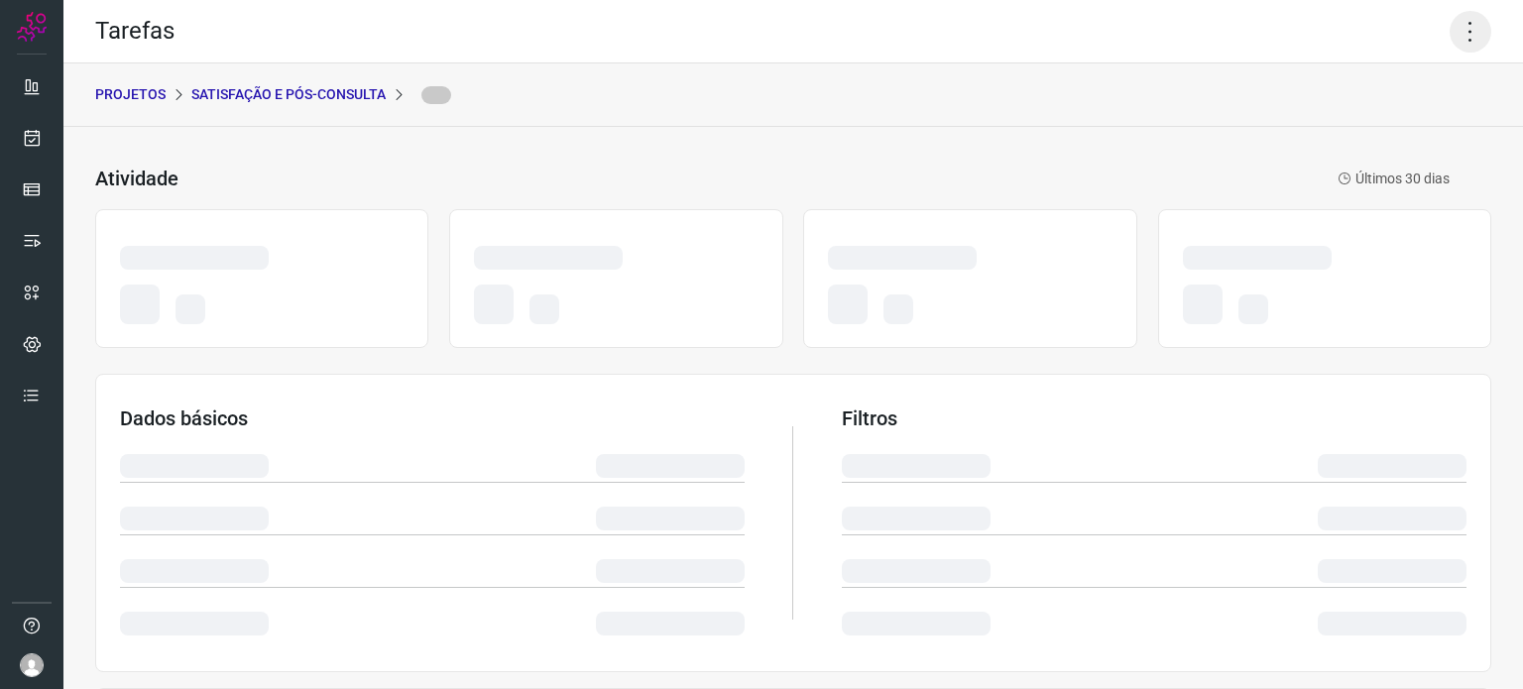
click at [1451, 28] on icon at bounding box center [1471, 32] width 42 height 42
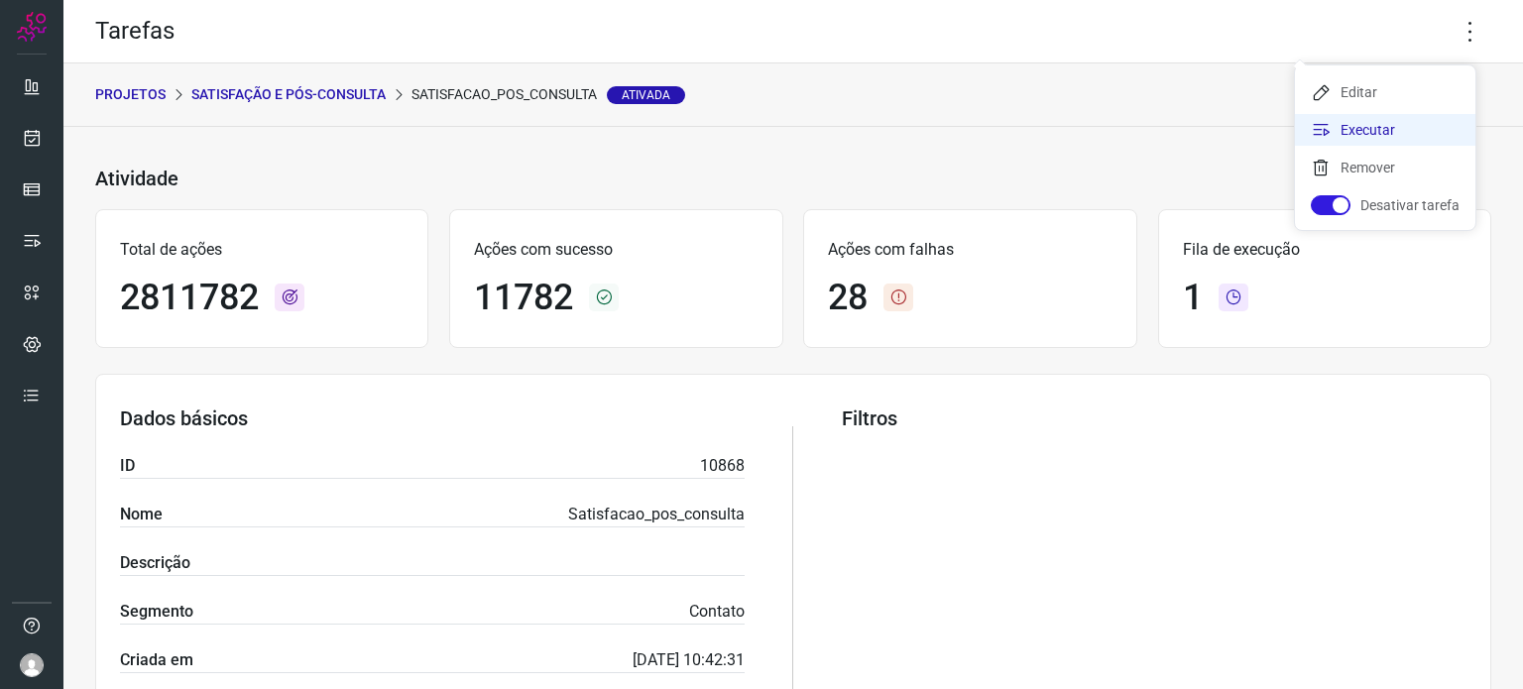
click at [1388, 125] on li "Executar" at bounding box center [1385, 130] width 180 height 32
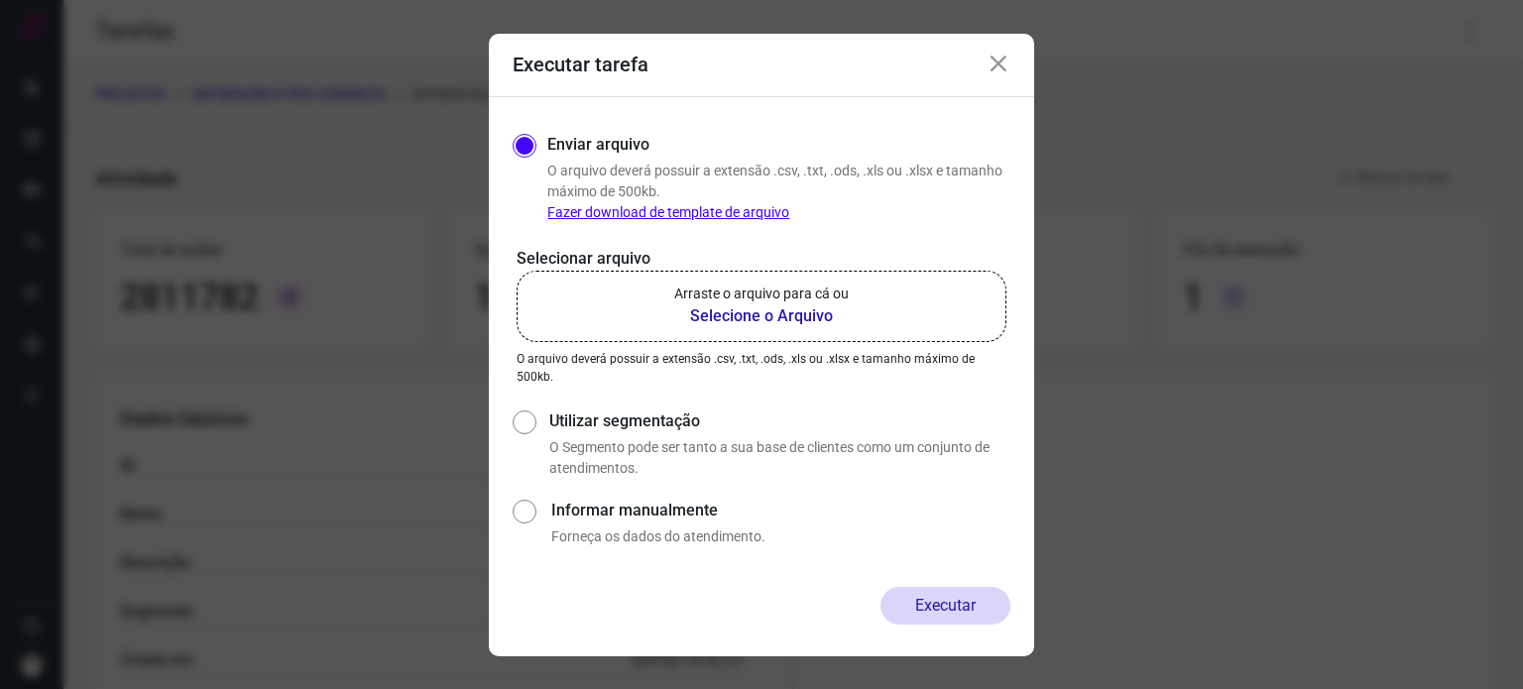
click at [817, 292] on p "Arraste o arquivo para cá ou" at bounding box center [761, 294] width 174 height 21
click at [0, 0] on input "Arraste o arquivo para cá ou Selecione o Arquivo" at bounding box center [0, 0] width 0 height 0
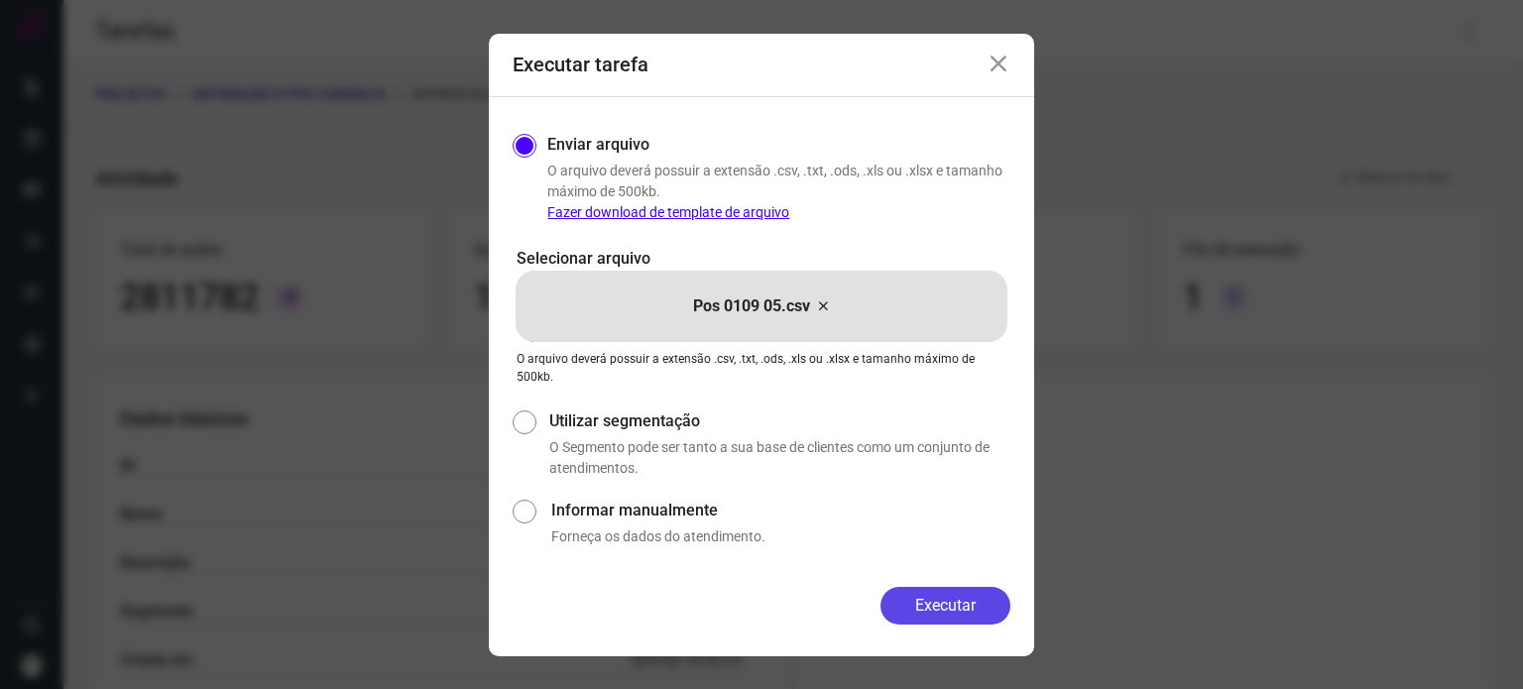
click at [954, 609] on button "Executar" at bounding box center [945, 606] width 130 height 38
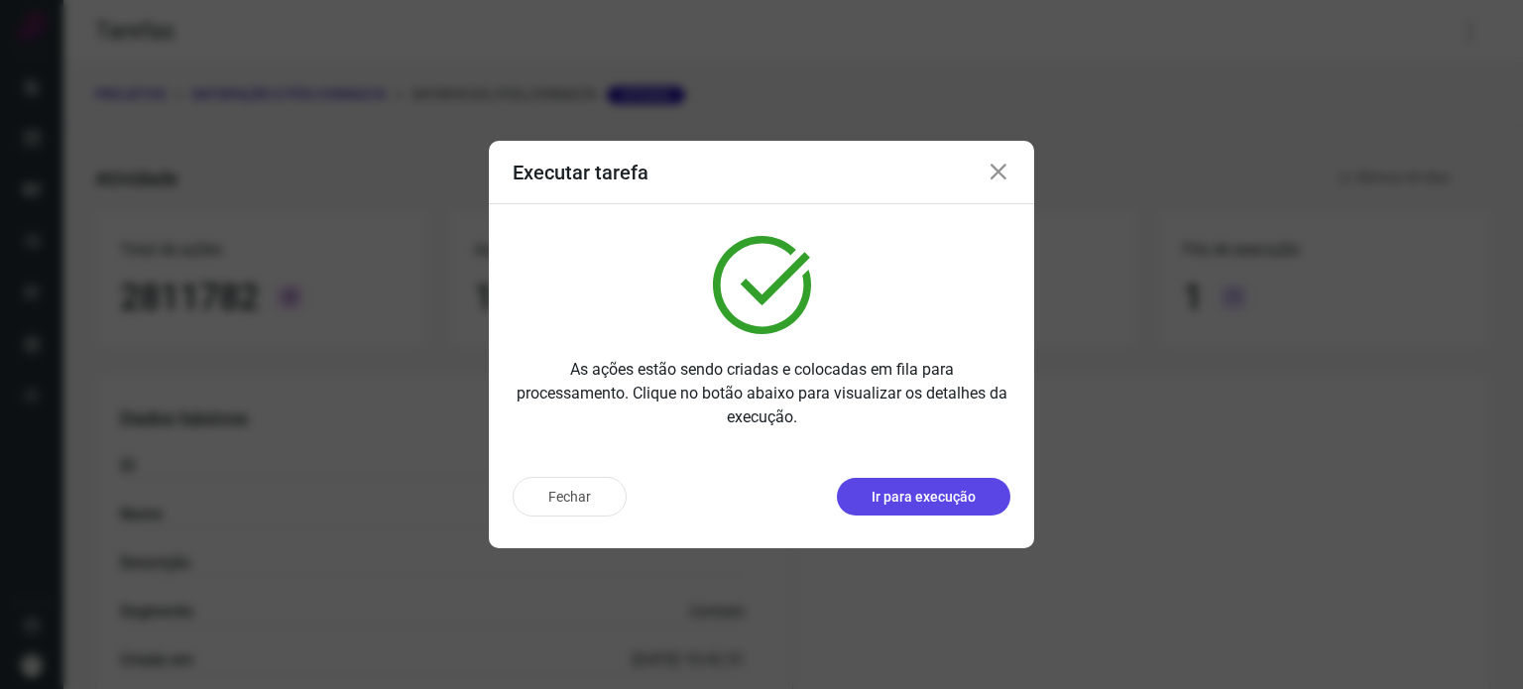
click at [950, 514] on button "Ir para execução" at bounding box center [924, 497] width 174 height 38
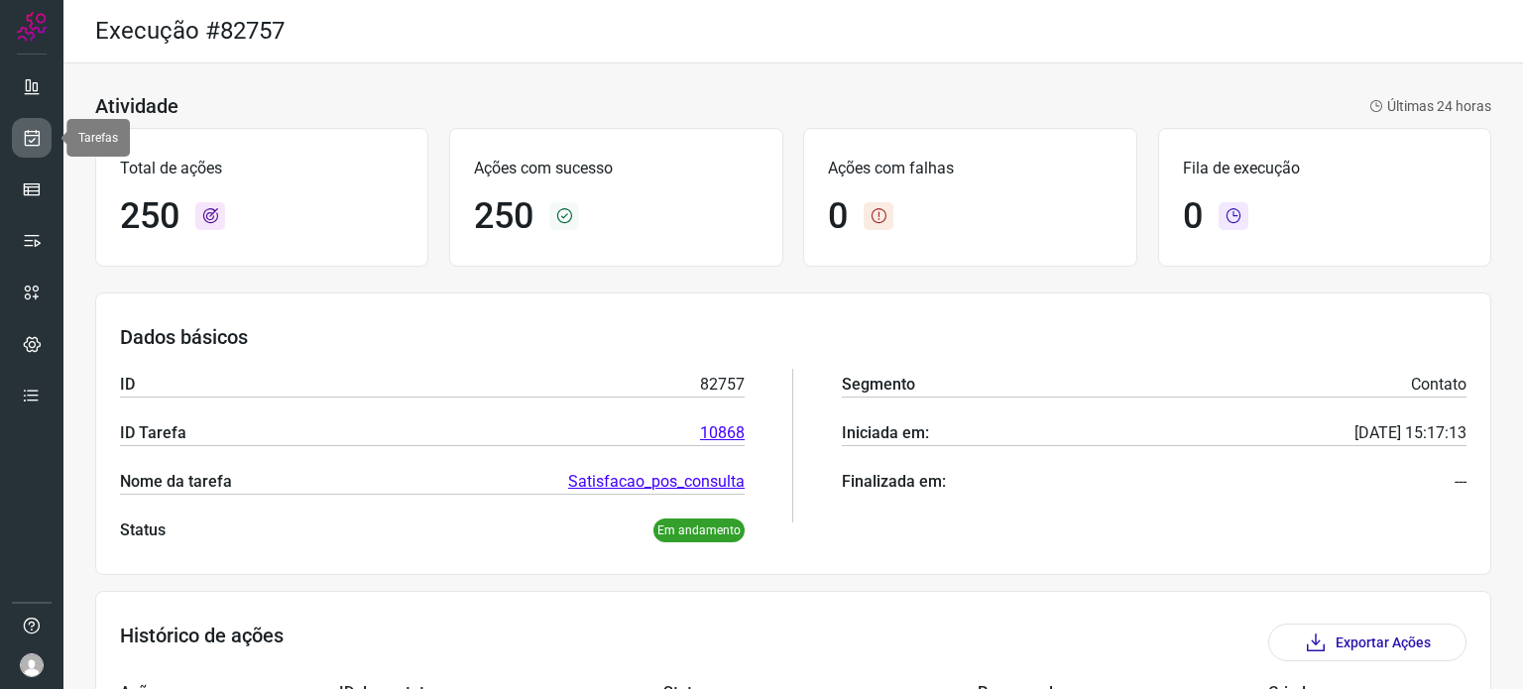
click at [44, 134] on link at bounding box center [32, 138] width 40 height 40
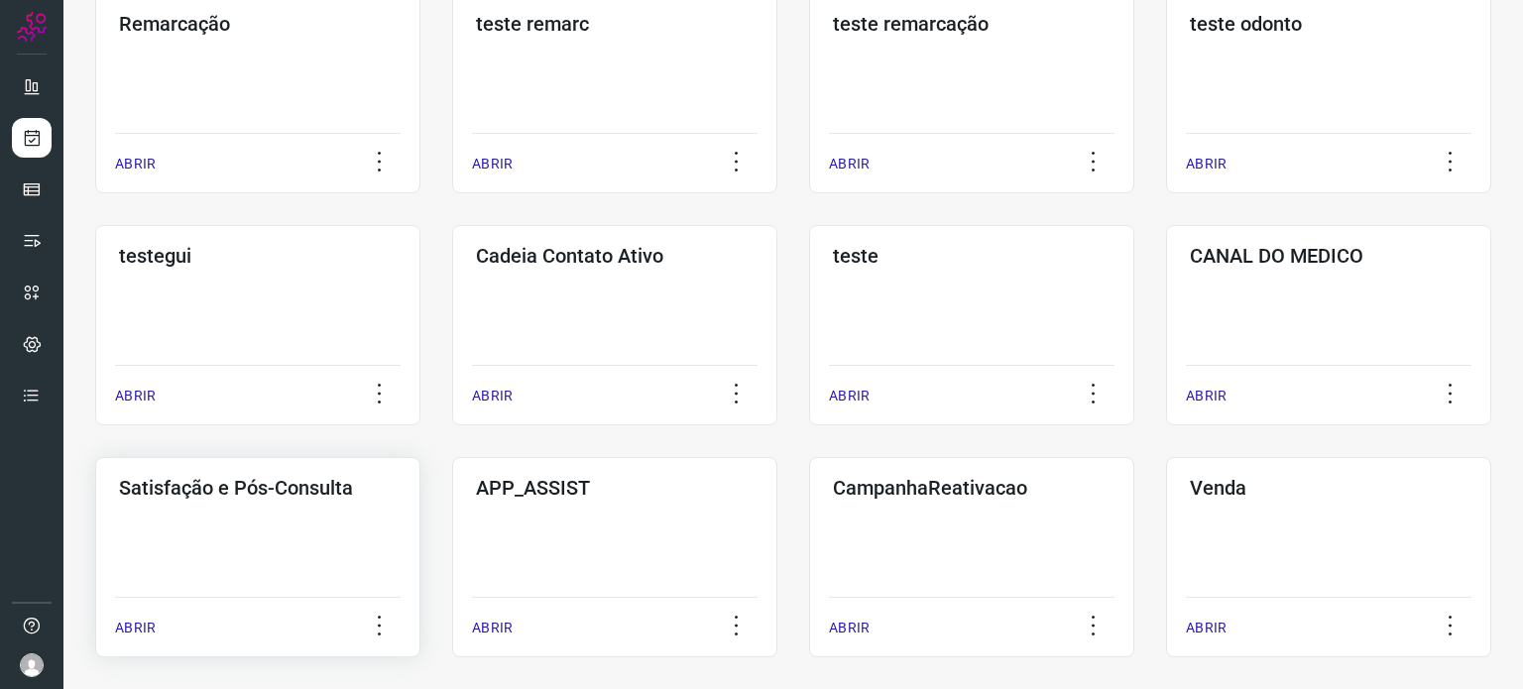
click at [452, 502] on div "Satisfação e Pós-Consulta ABRIR" at bounding box center [614, 557] width 325 height 200
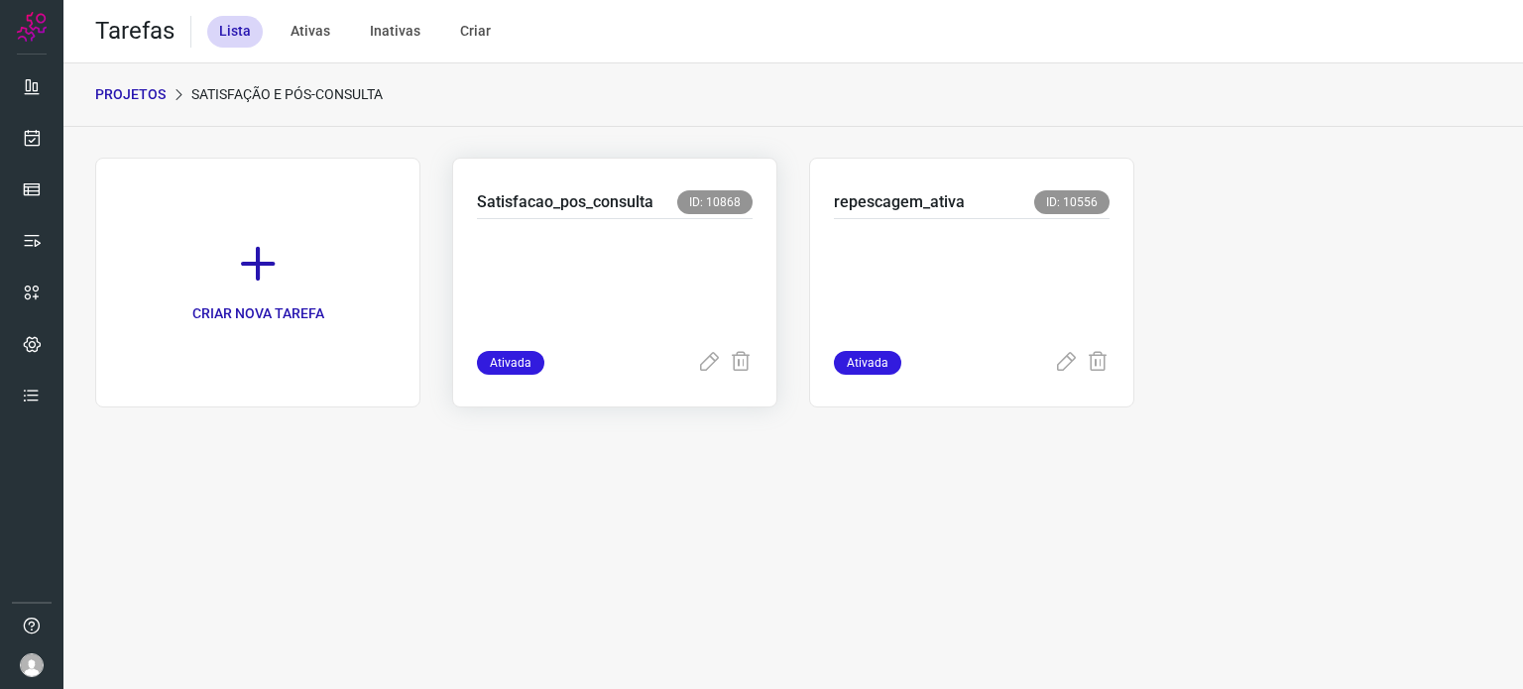
click at [643, 281] on p at bounding box center [615, 280] width 276 height 99
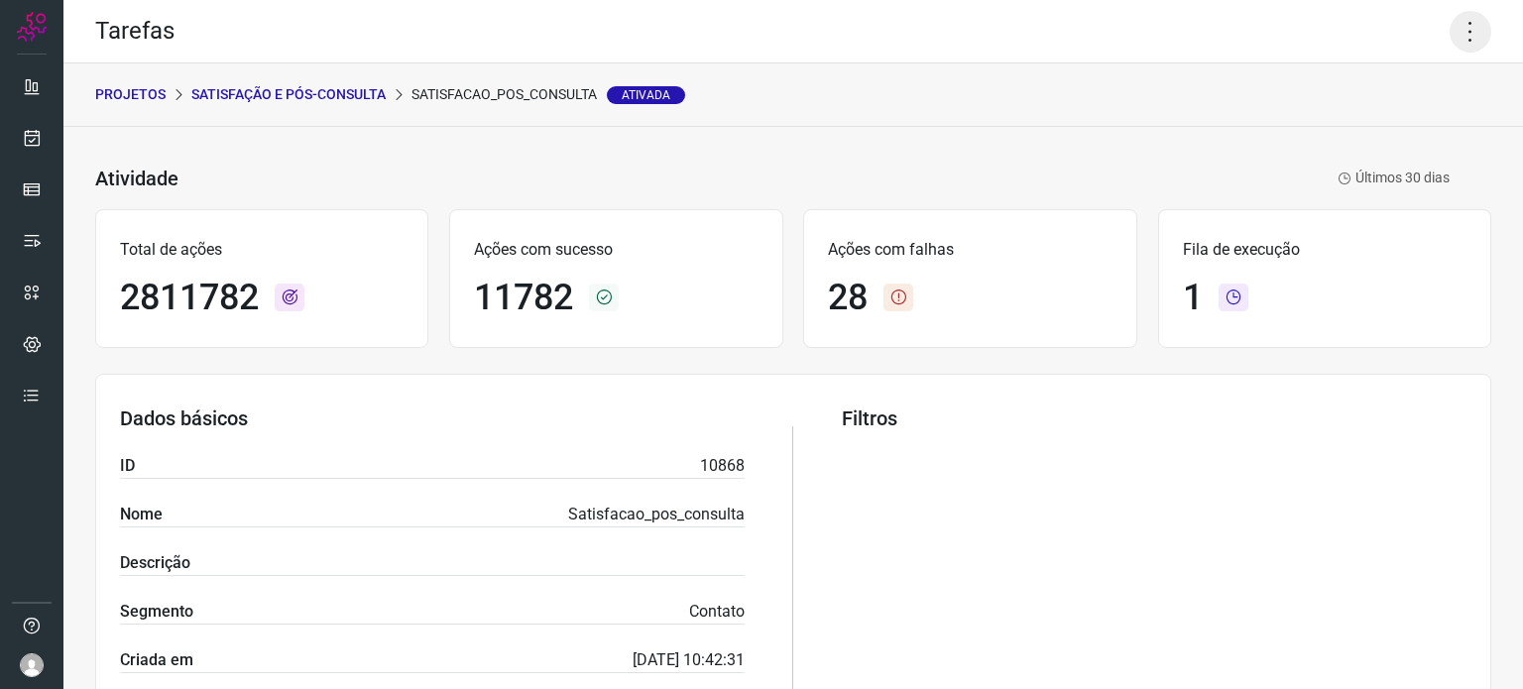
click at [1451, 31] on icon at bounding box center [1471, 32] width 42 height 42
click at [1350, 142] on li "Executar" at bounding box center [1385, 130] width 180 height 32
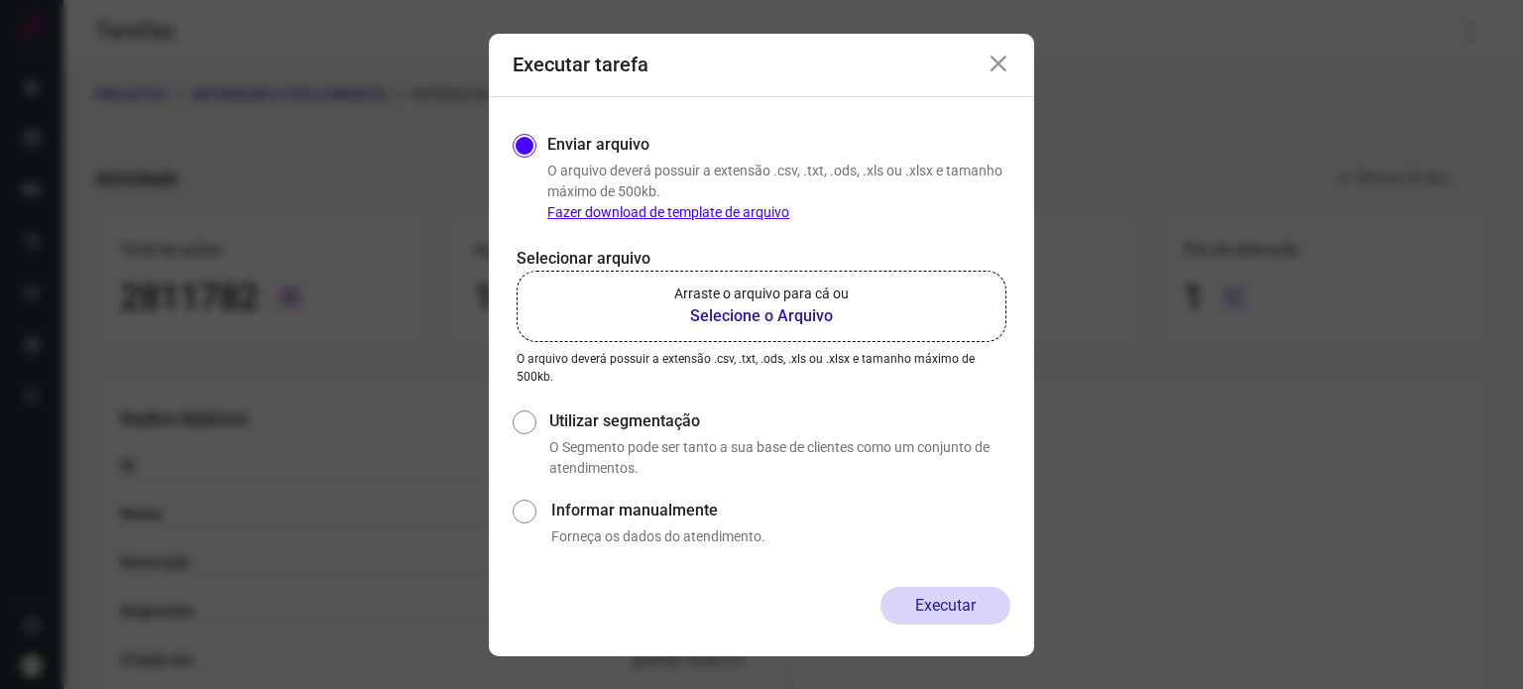
click at [887, 290] on label "Arraste o arquivo para cá ou Selecione o Arquivo" at bounding box center [762, 306] width 490 height 71
click at [0, 0] on input "Arraste o arquivo para cá ou Selecione o Arquivo" at bounding box center [0, 0] width 0 height 0
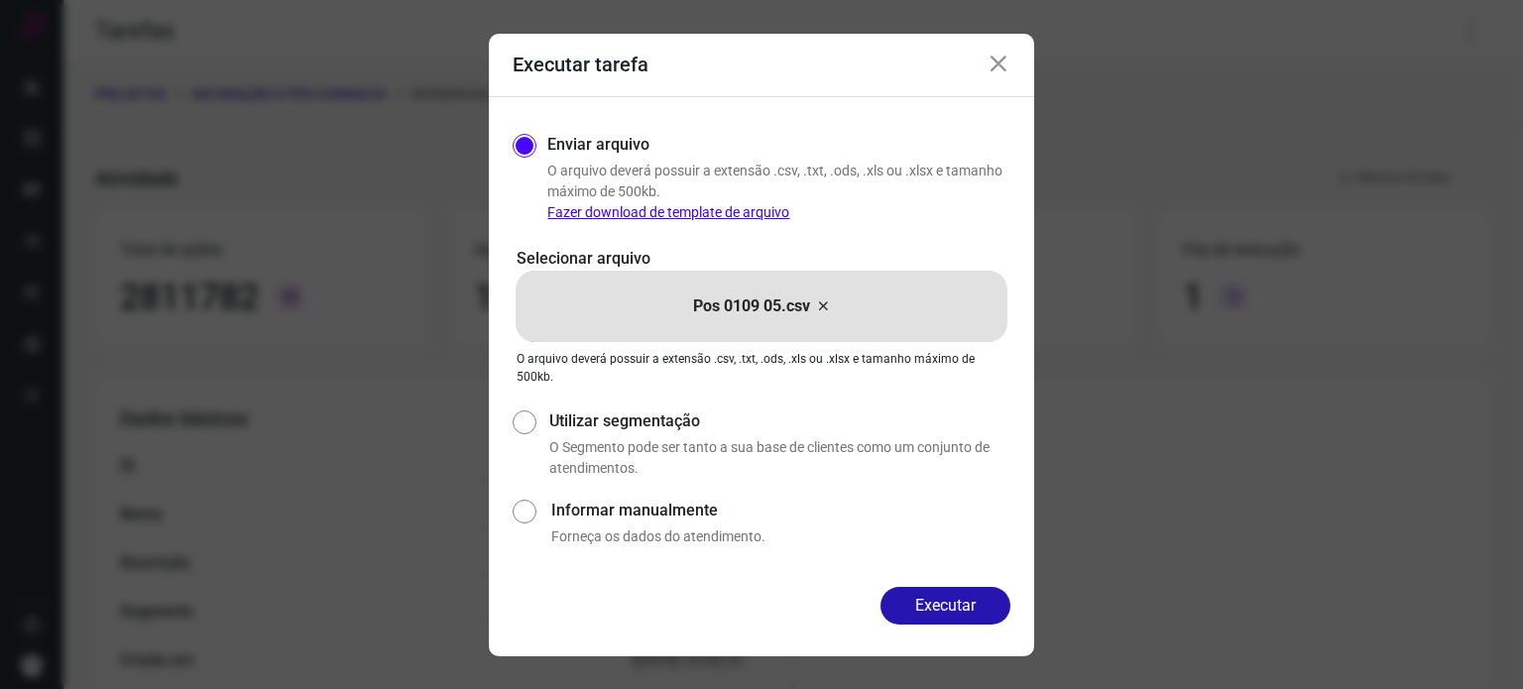
click at [1003, 62] on icon at bounding box center [999, 65] width 24 height 24
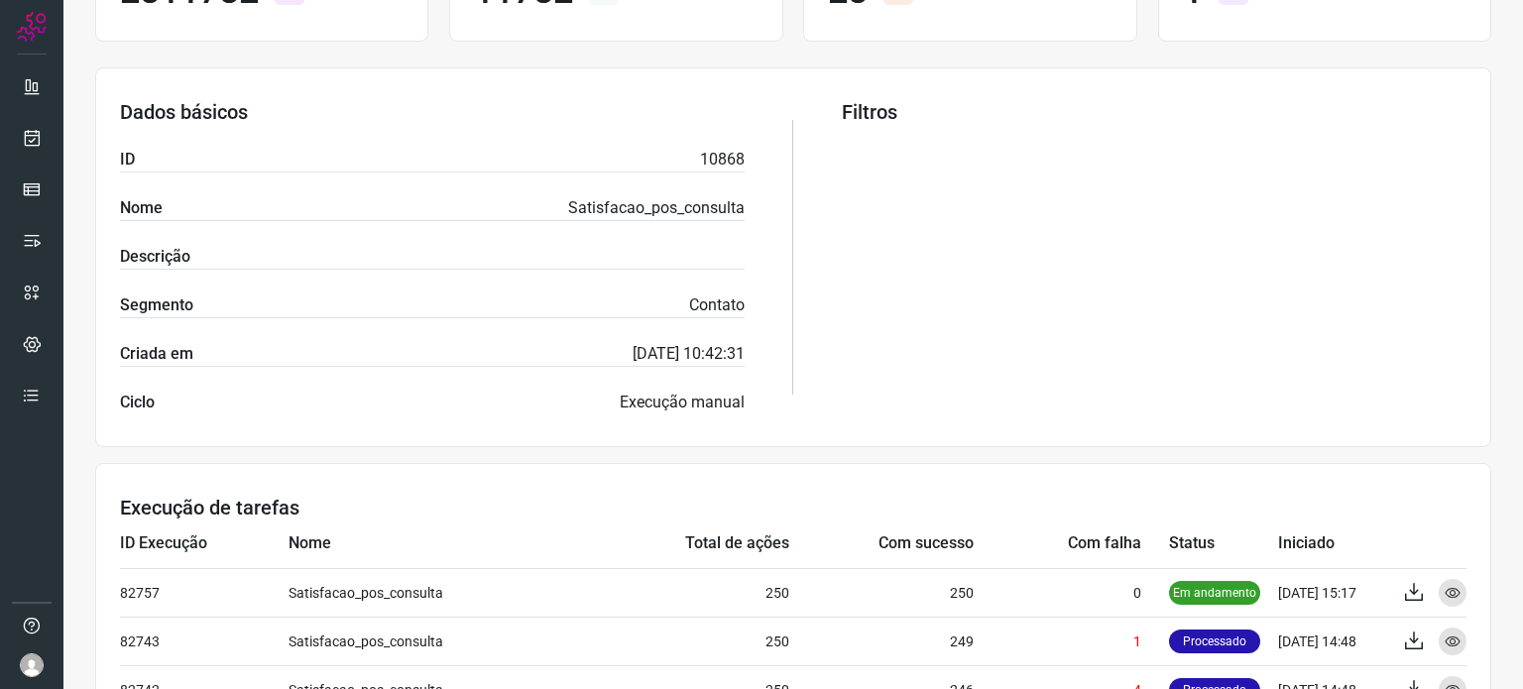
scroll to position [496, 0]
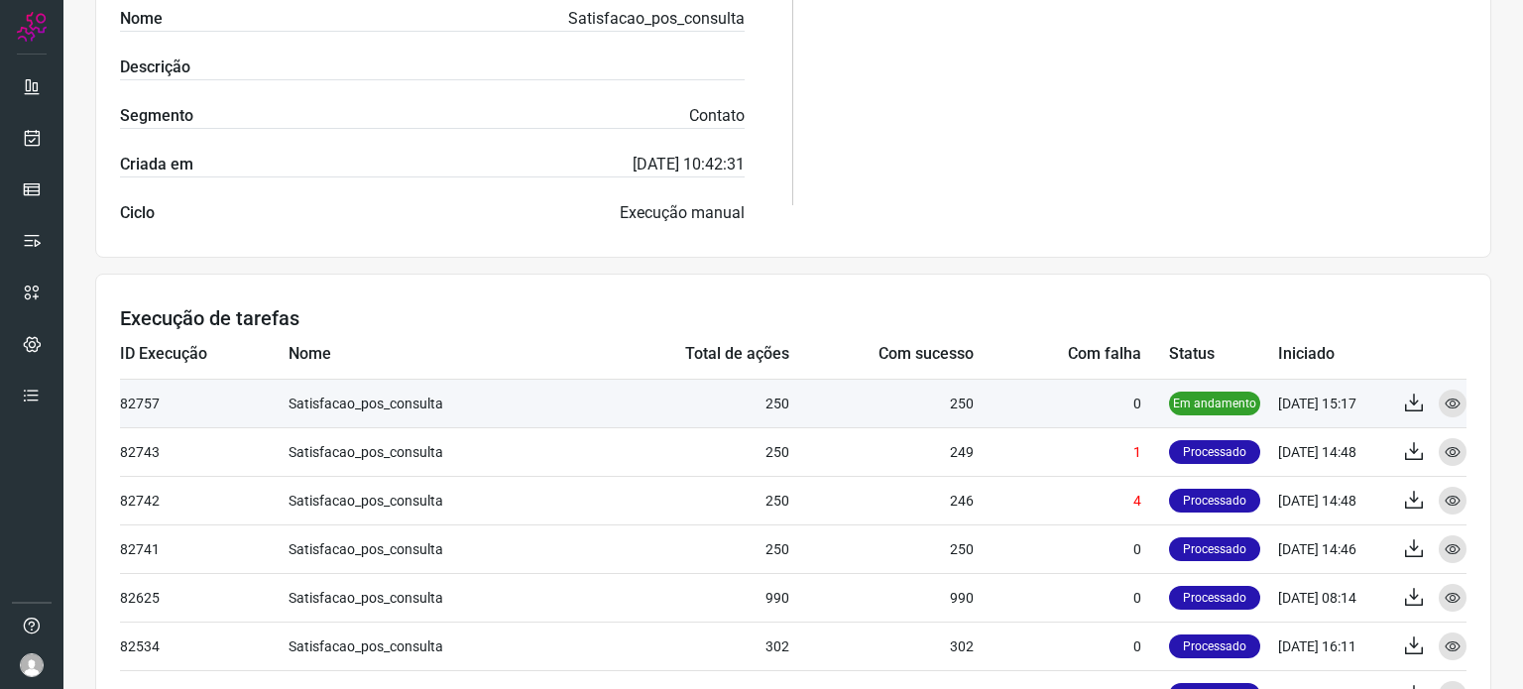
click at [1202, 396] on p "Em andamento" at bounding box center [1214, 404] width 91 height 24
click at [1445, 399] on icon at bounding box center [1453, 404] width 16 height 16
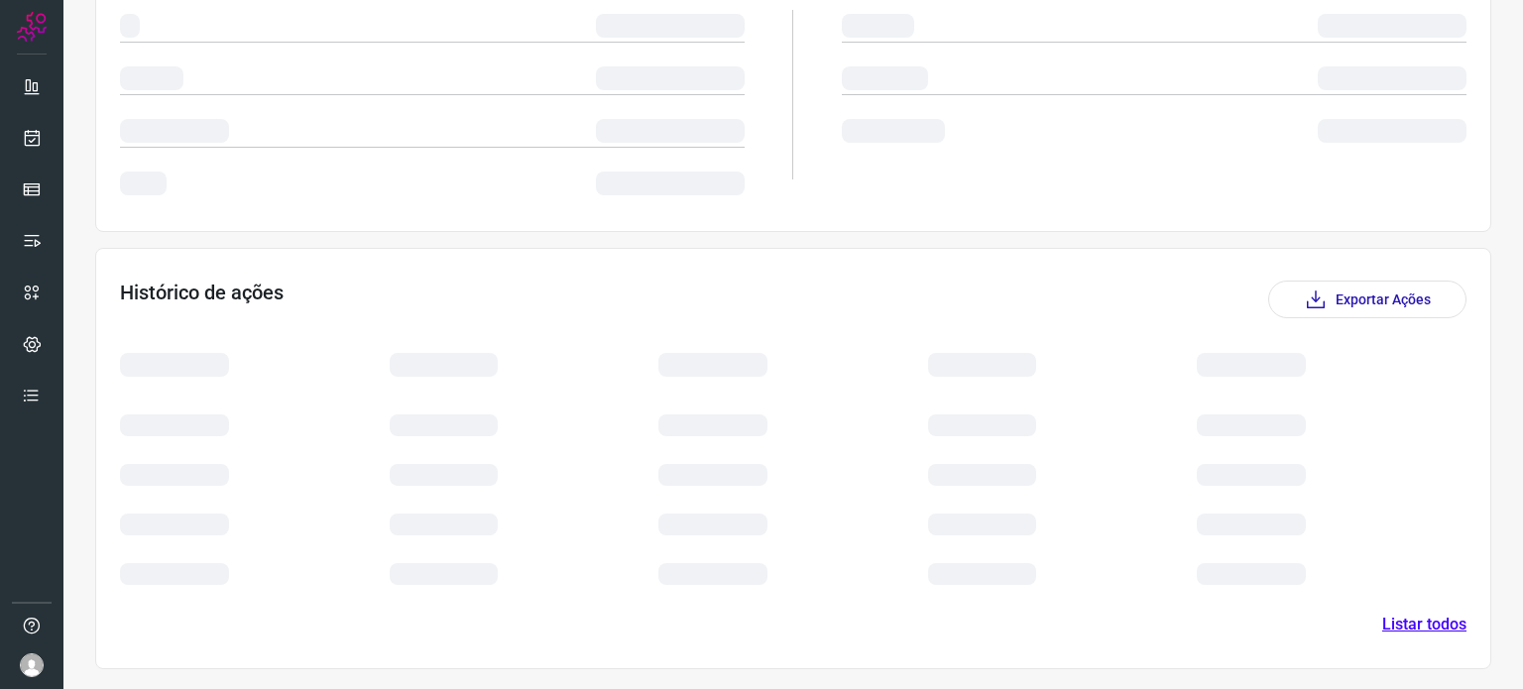
scroll to position [356, 0]
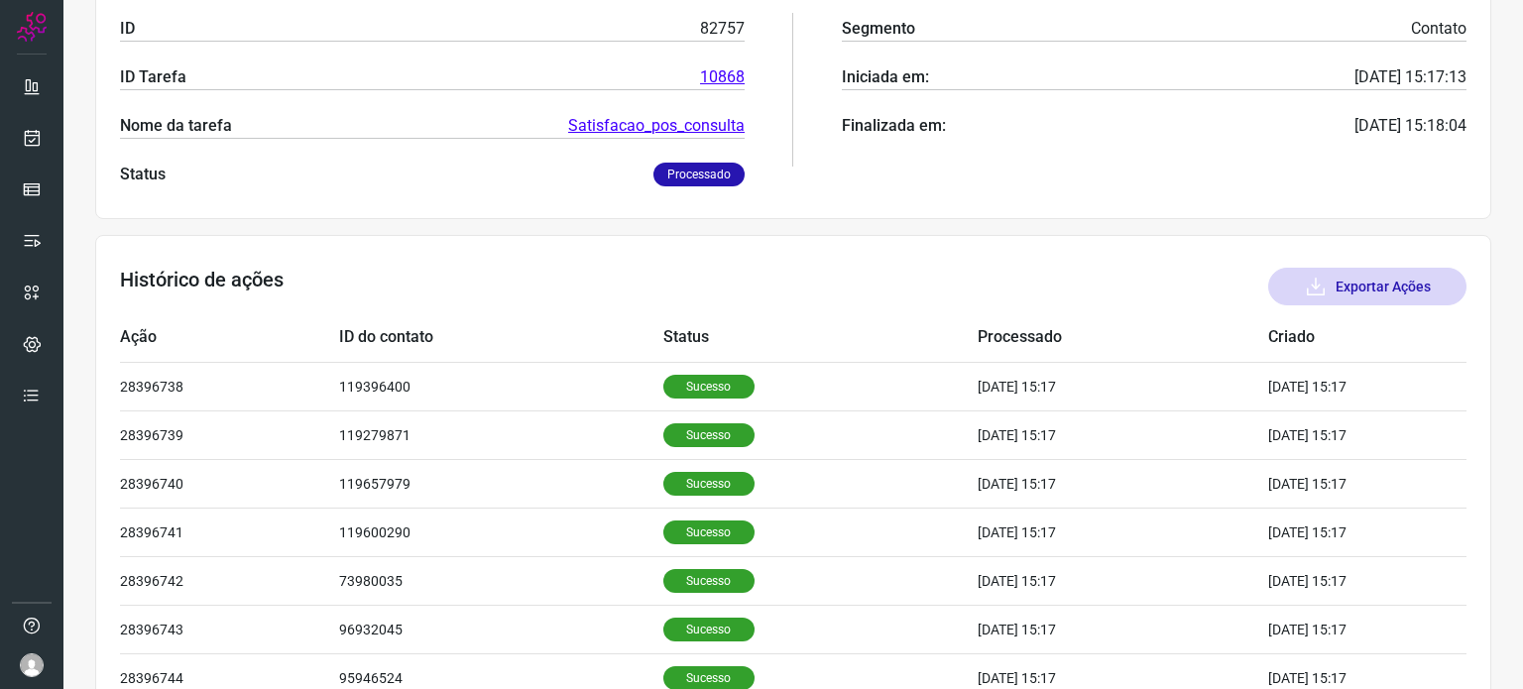
click at [1332, 289] on button "Exportar Ações" at bounding box center [1367, 287] width 198 height 38
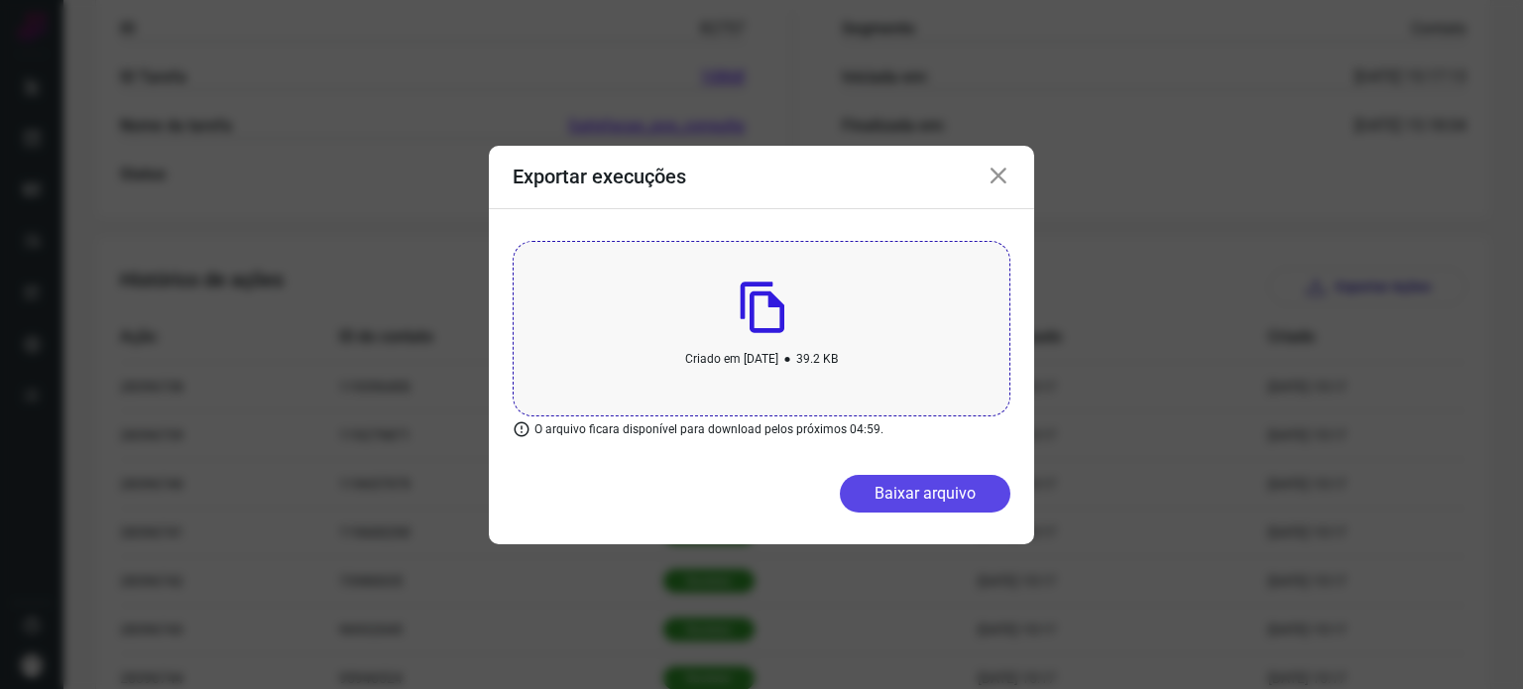
click at [905, 493] on button "Baixar arquivo" at bounding box center [925, 494] width 171 height 38
click at [1001, 167] on icon at bounding box center [999, 177] width 24 height 24
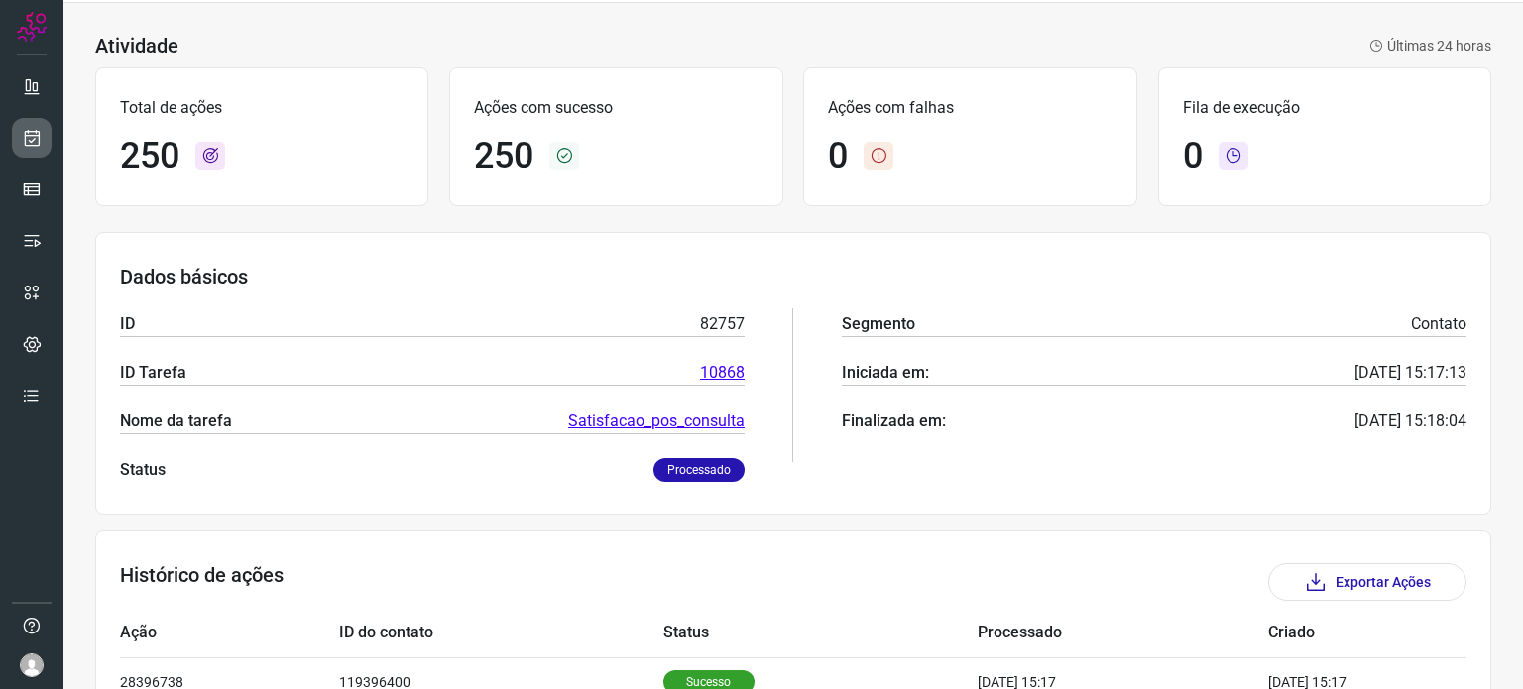
scroll to position [58, 0]
click at [21, 126] on link at bounding box center [32, 138] width 40 height 40
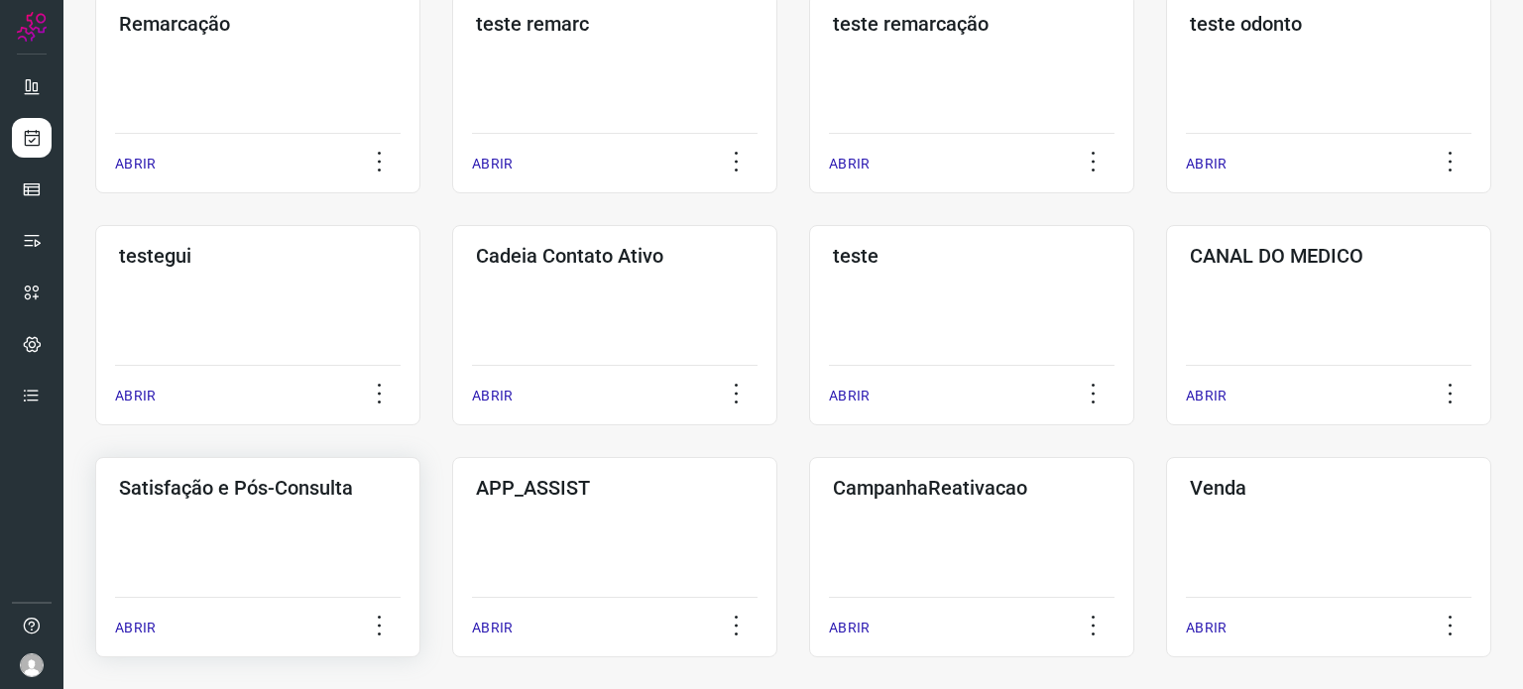
click at [452, 525] on div "Satisfação e Pós-Consulta ABRIR" at bounding box center [614, 557] width 325 height 200
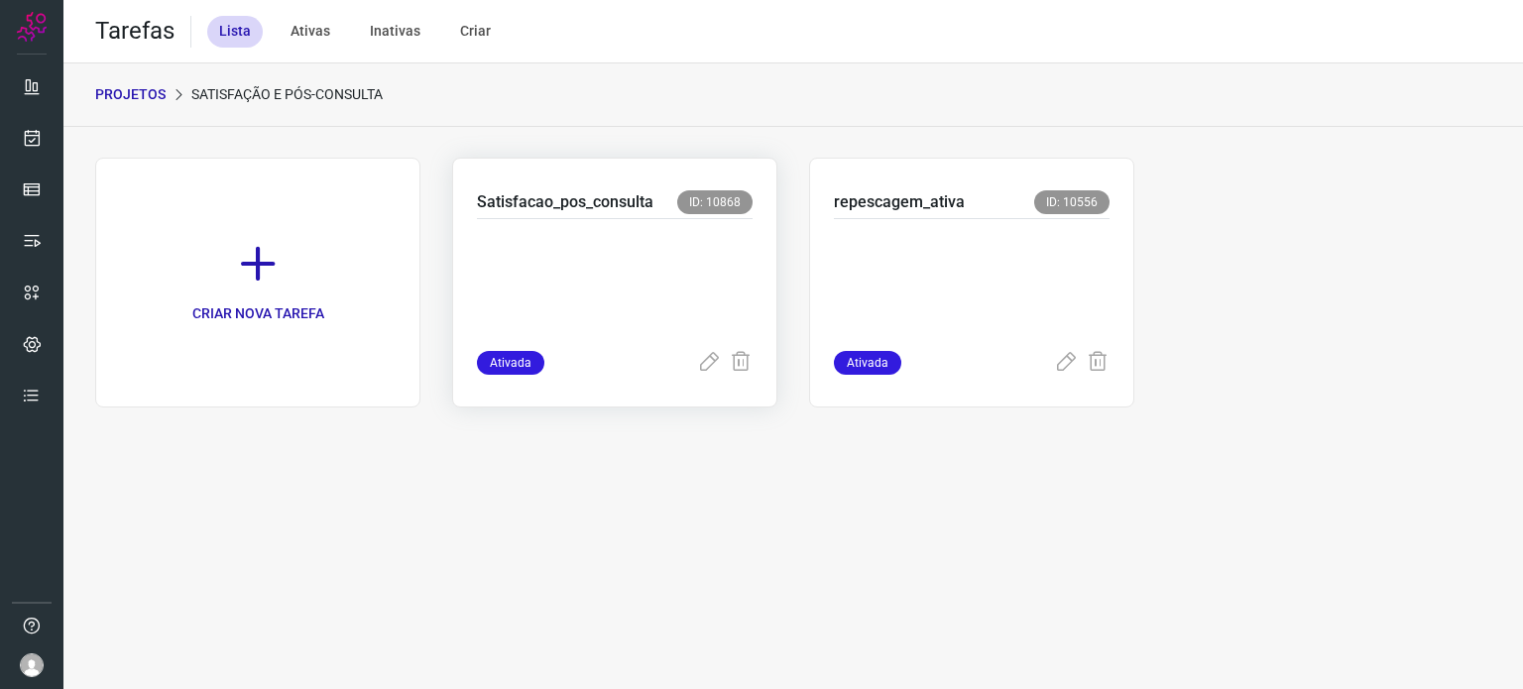
click at [673, 285] on p at bounding box center [615, 280] width 276 height 99
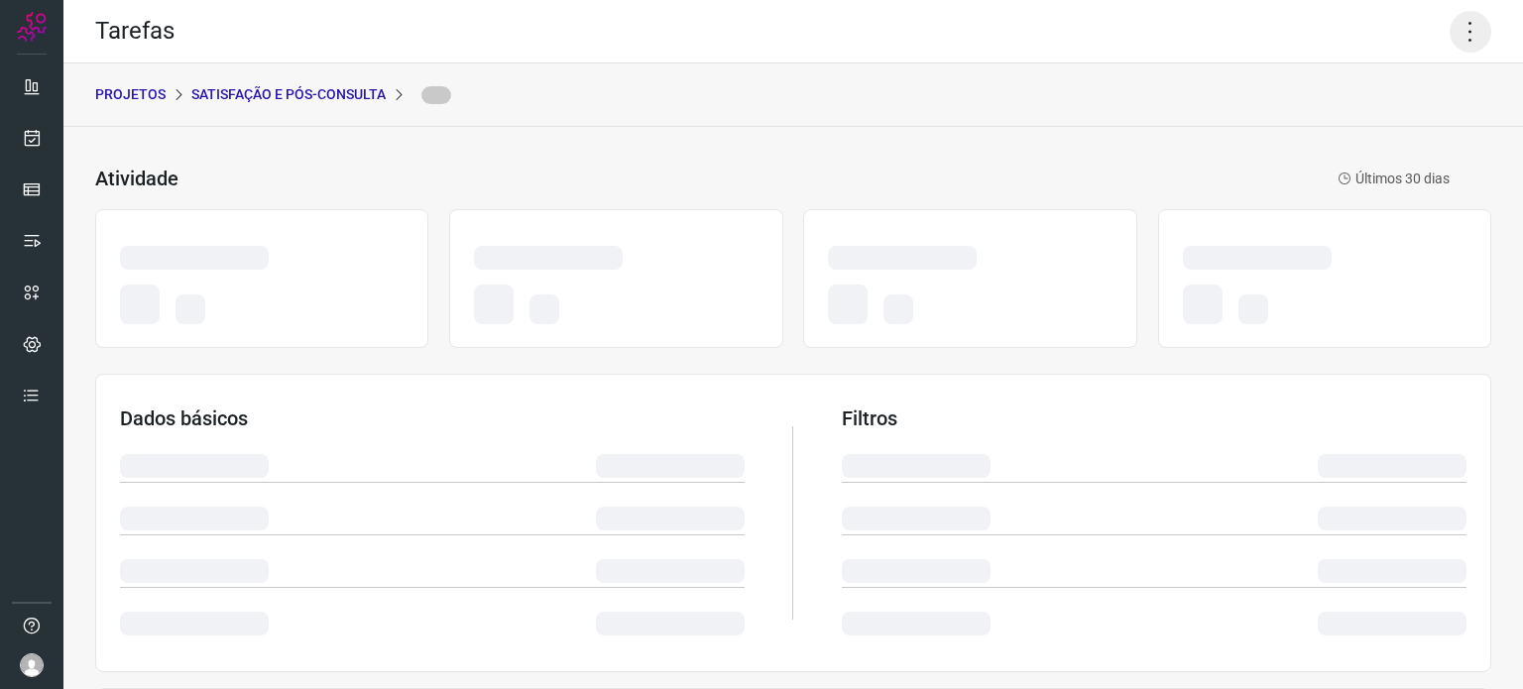
click at [1451, 30] on icon at bounding box center [1471, 32] width 42 height 42
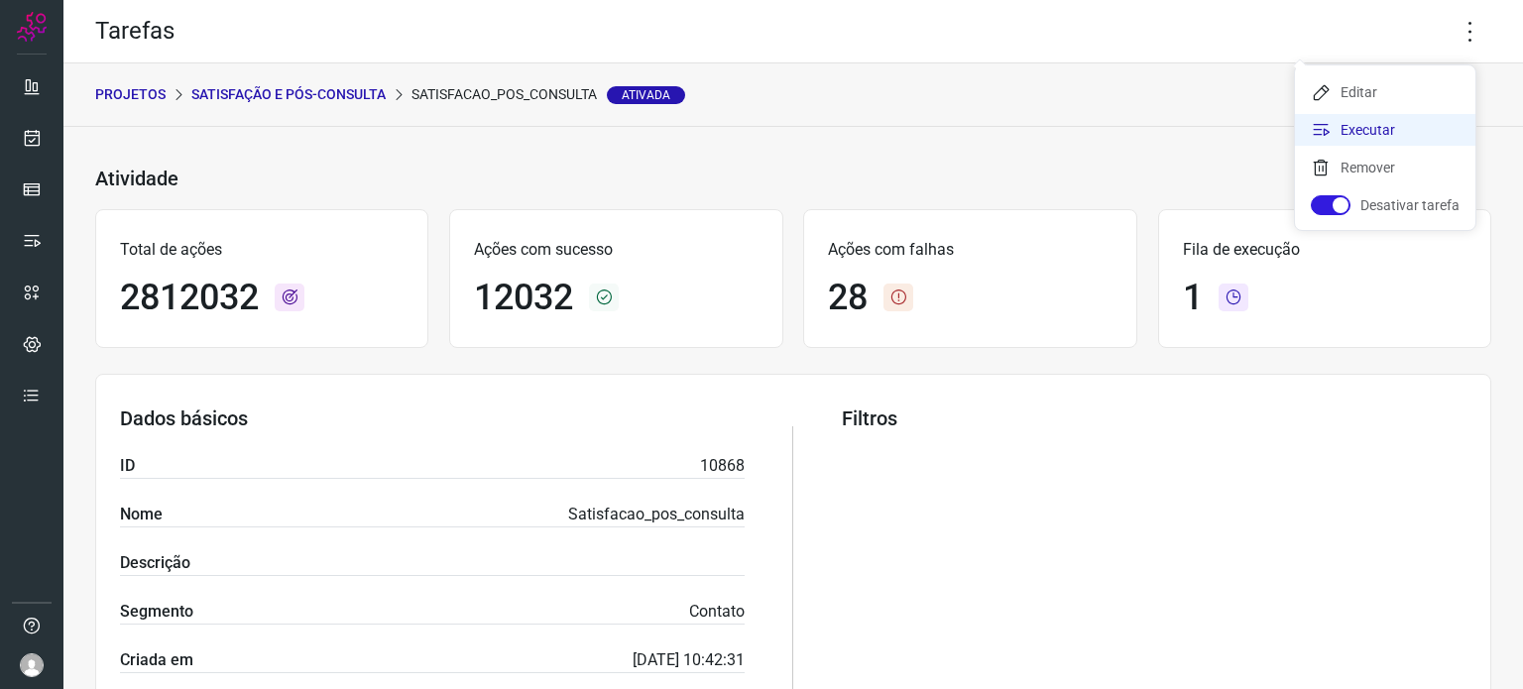
click at [1404, 127] on li "Executar" at bounding box center [1385, 130] width 180 height 32
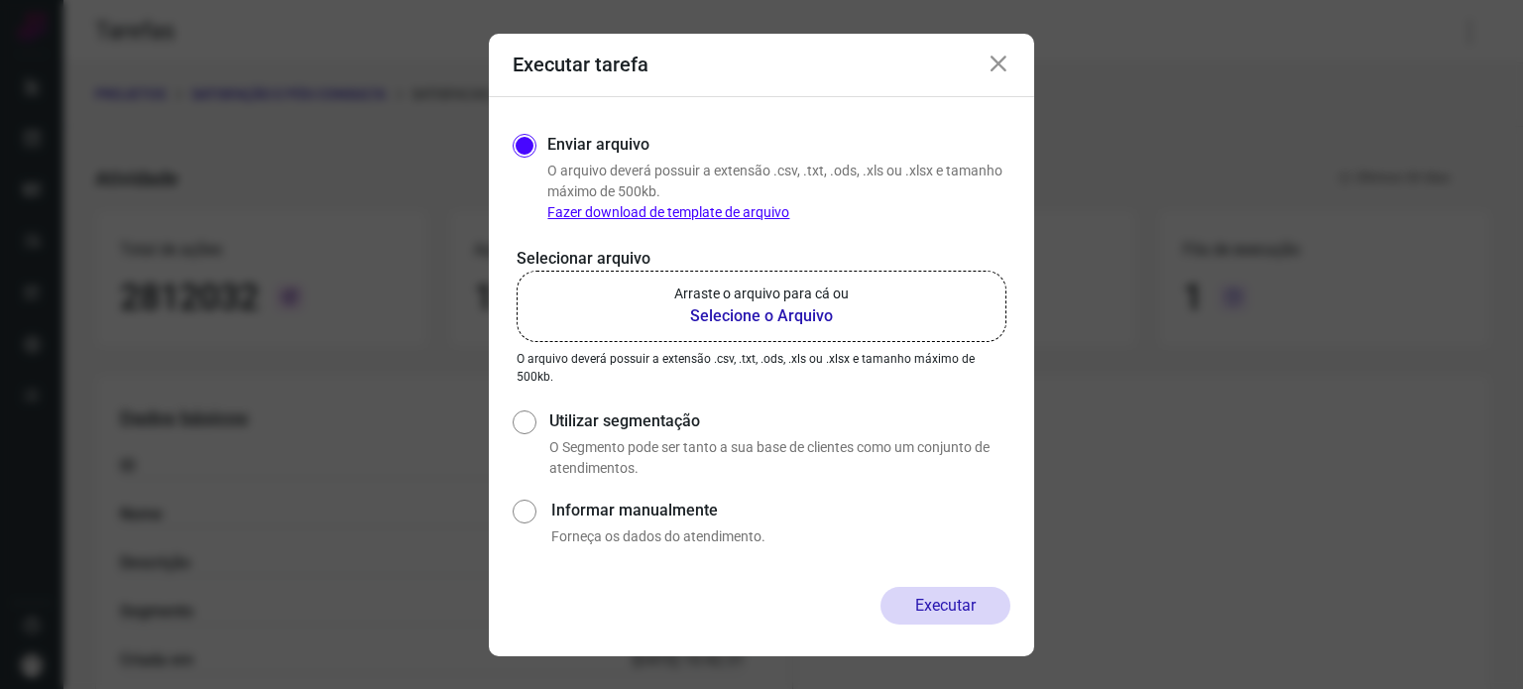
click at [1009, 64] on icon at bounding box center [999, 65] width 24 height 24
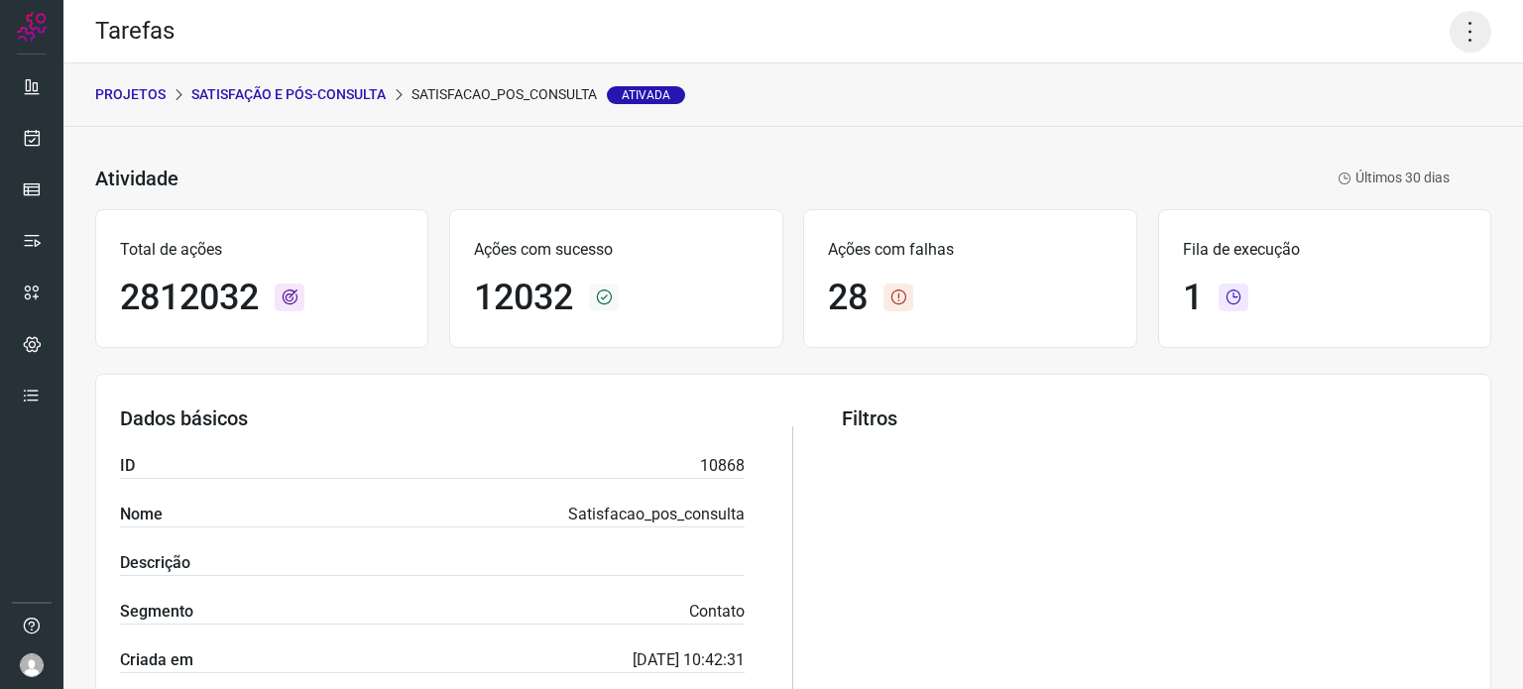
click at [1458, 39] on icon at bounding box center [1471, 32] width 42 height 42
click at [1367, 128] on li "Executar" at bounding box center [1385, 130] width 180 height 32
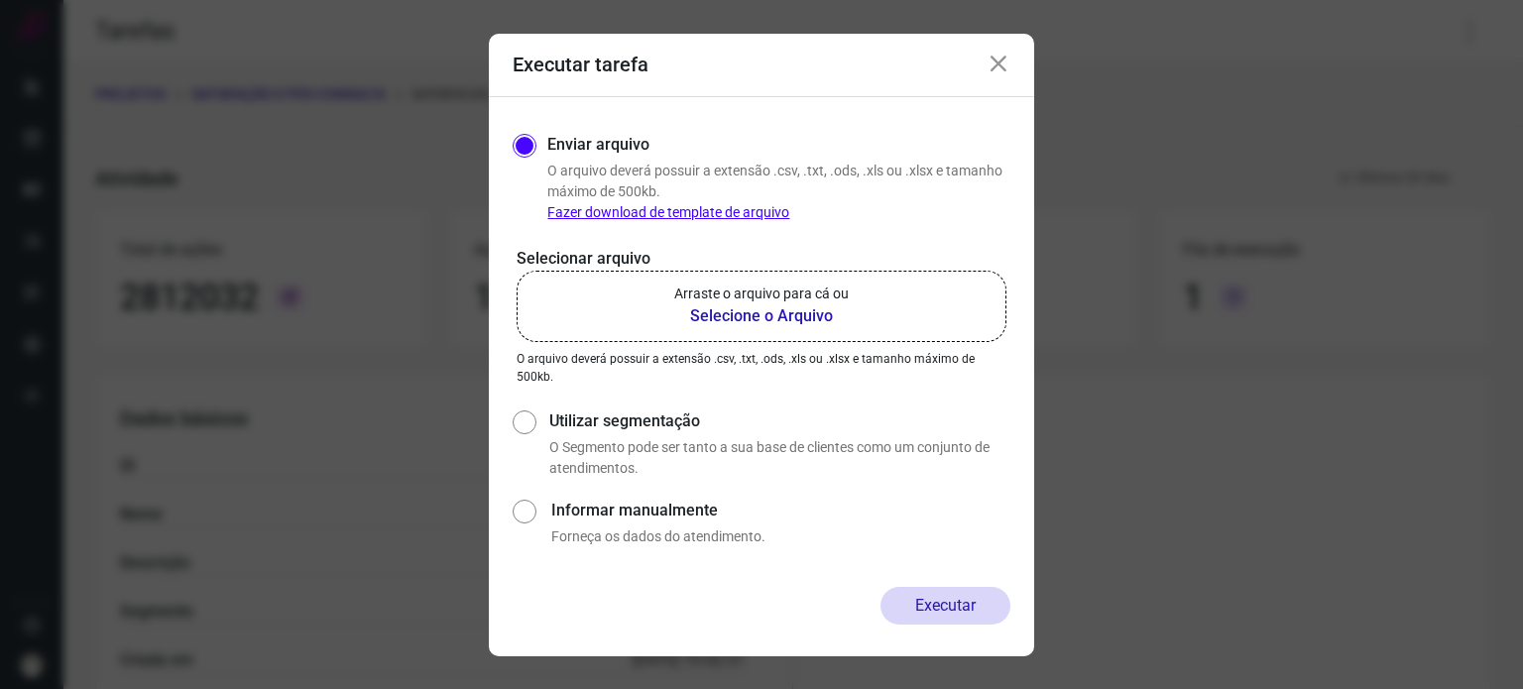
click at [785, 289] on p "Arraste o arquivo para cá ou" at bounding box center [761, 294] width 174 height 21
click at [0, 0] on input "Arraste o arquivo para cá ou Selecione o Arquivo" at bounding box center [0, 0] width 0 height 0
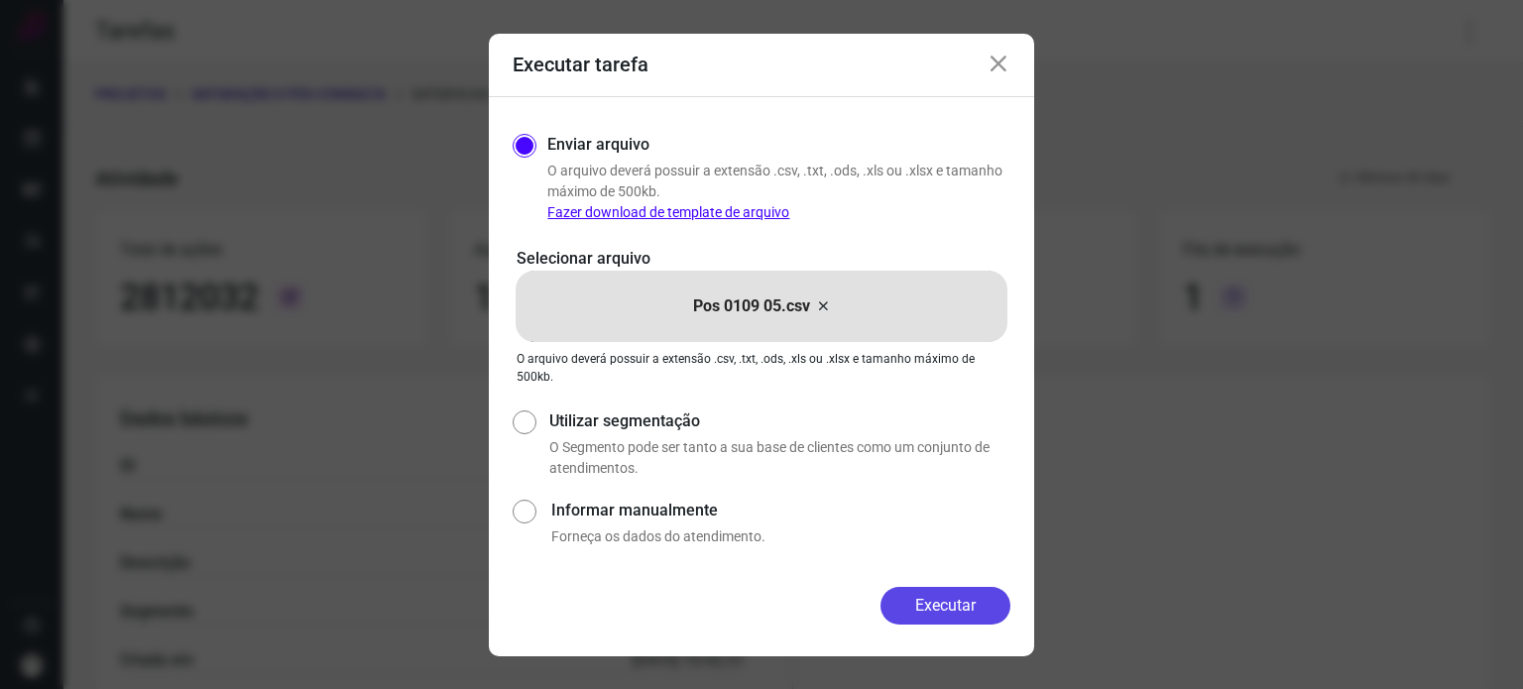
click at [936, 614] on button "Executar" at bounding box center [945, 606] width 130 height 38
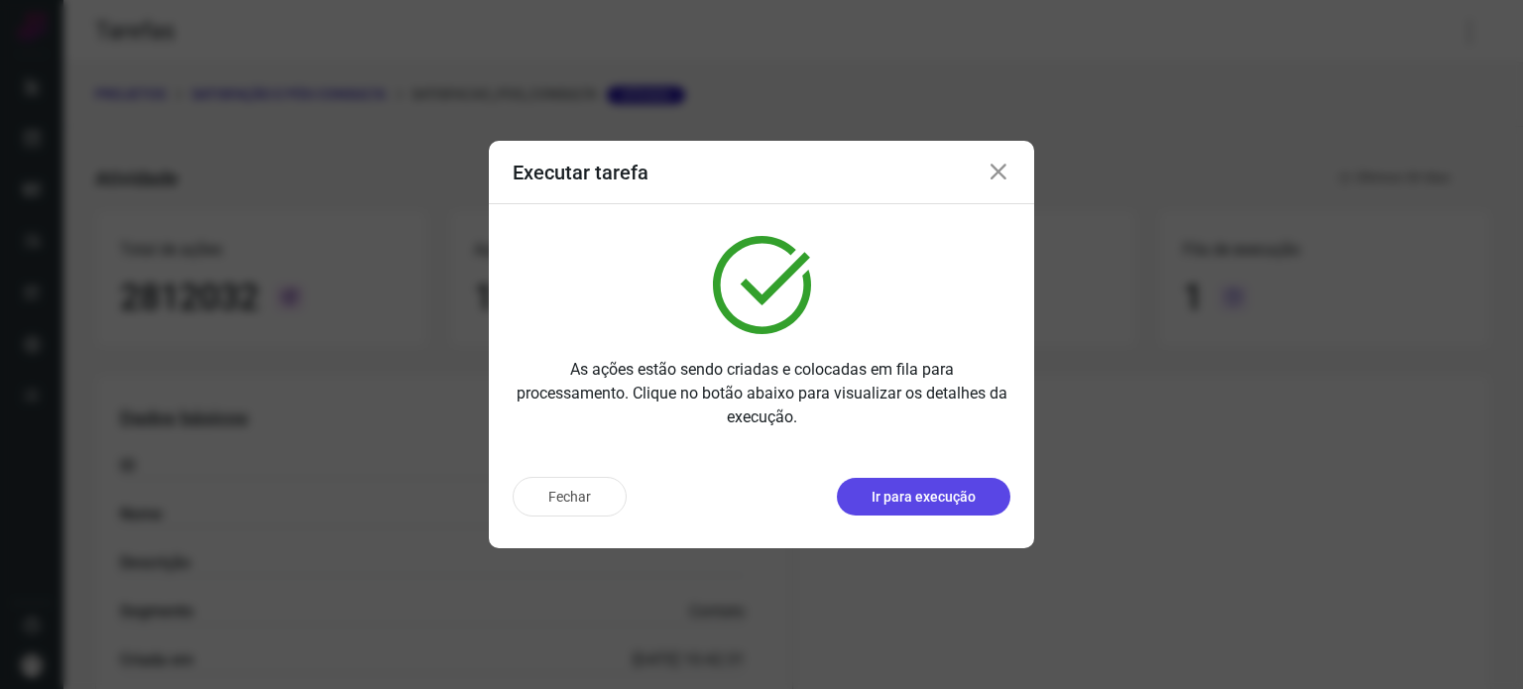
click at [948, 503] on p "Ir para execução" at bounding box center [923, 497] width 104 height 21
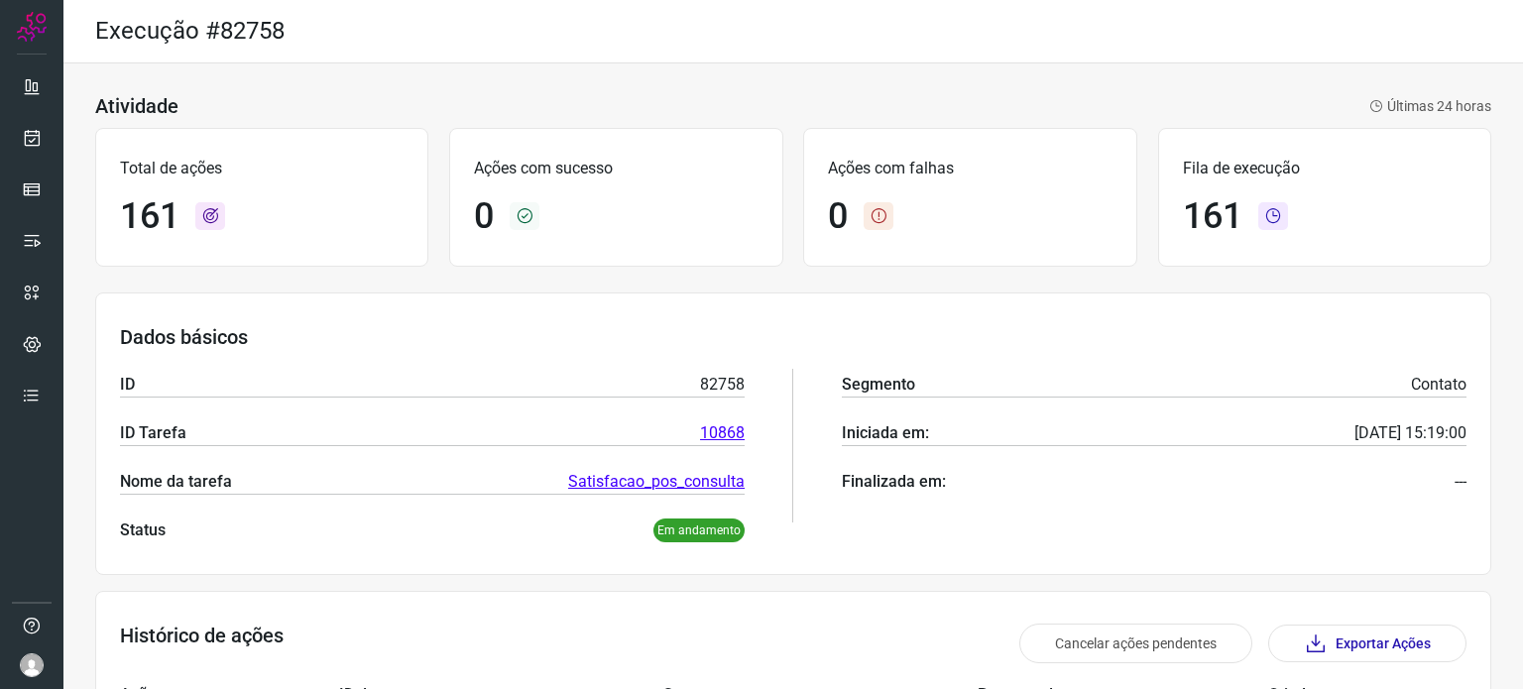
click at [768, 306] on div "Dados básicos ID 82758 ID Tarefa 10868 Nome da tarefa Satisfacao_pos_consulta S…" at bounding box center [793, 433] width 1396 height 283
